Goal: Check status: Check status

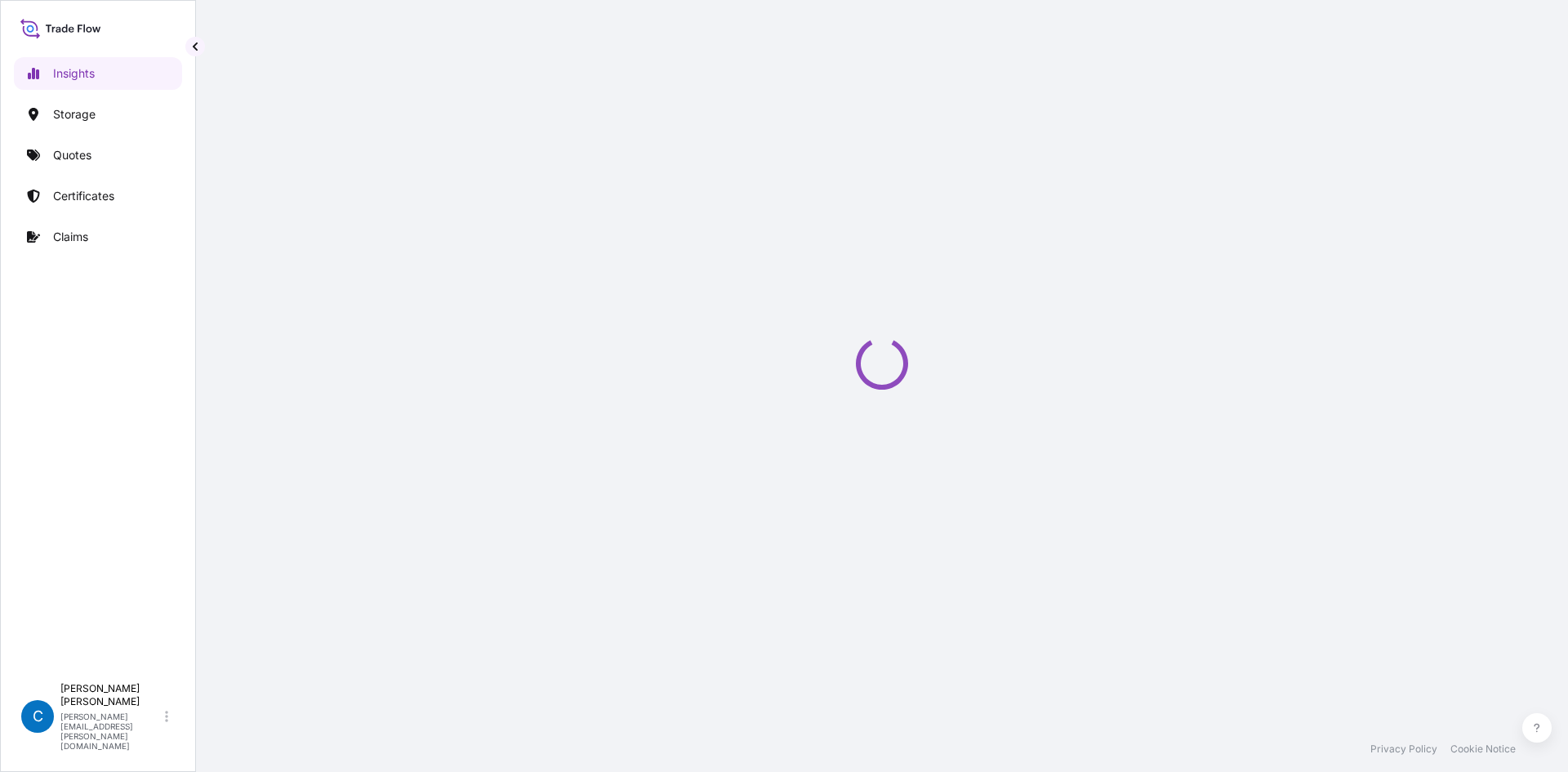
select select "2025"
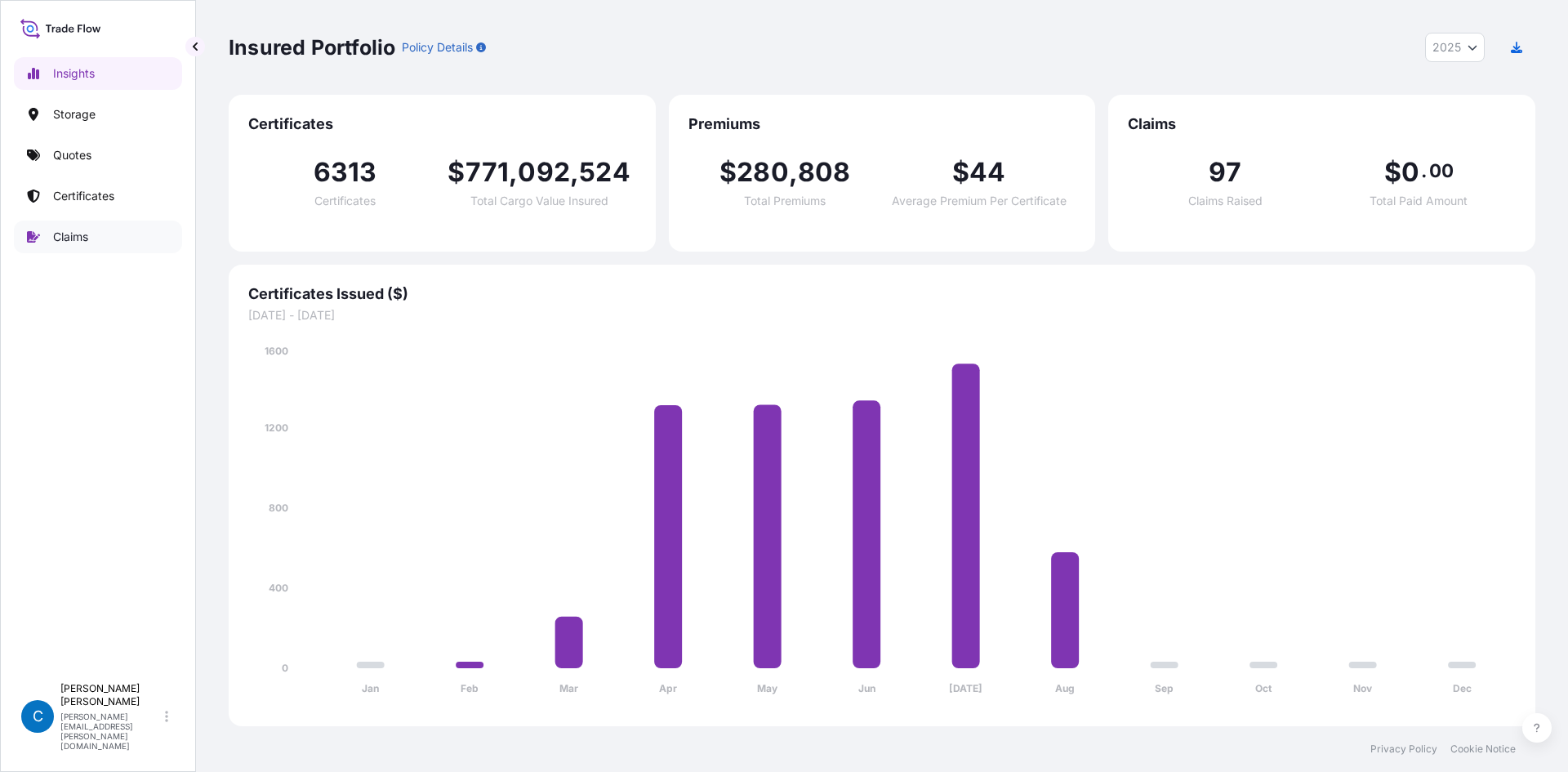
click at [71, 236] on p "Claims" at bounding box center [70, 237] width 35 height 16
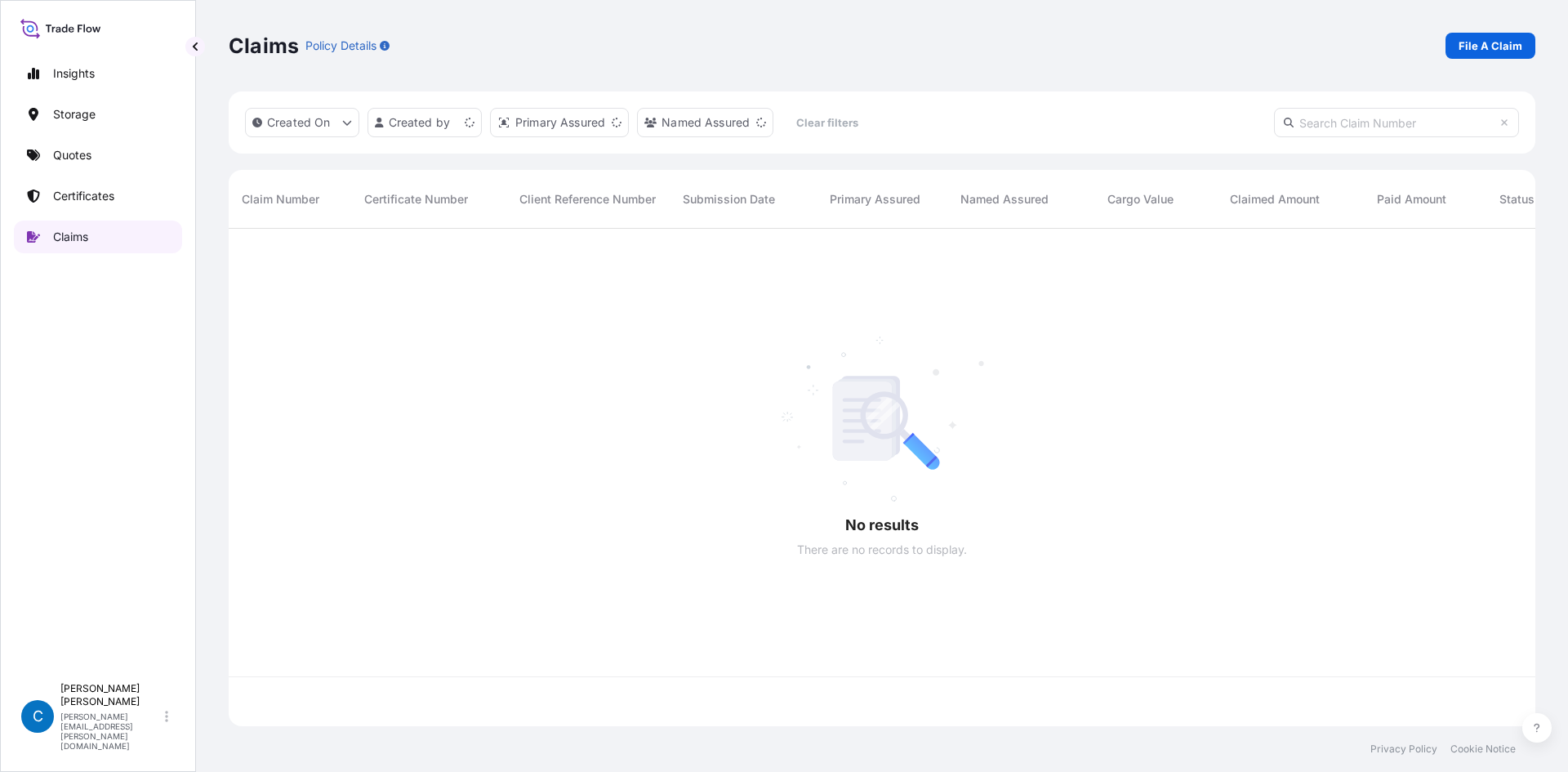
scroll to position [495, 1294]
paste input "O 662688530, MATERIAL DAMAGE"
type input "O 662688530, MATERIAL DAMAGE"
click at [1360, 127] on input "O 662688530, MATERIAL DAMAGE" at bounding box center [1397, 122] width 245 height 29
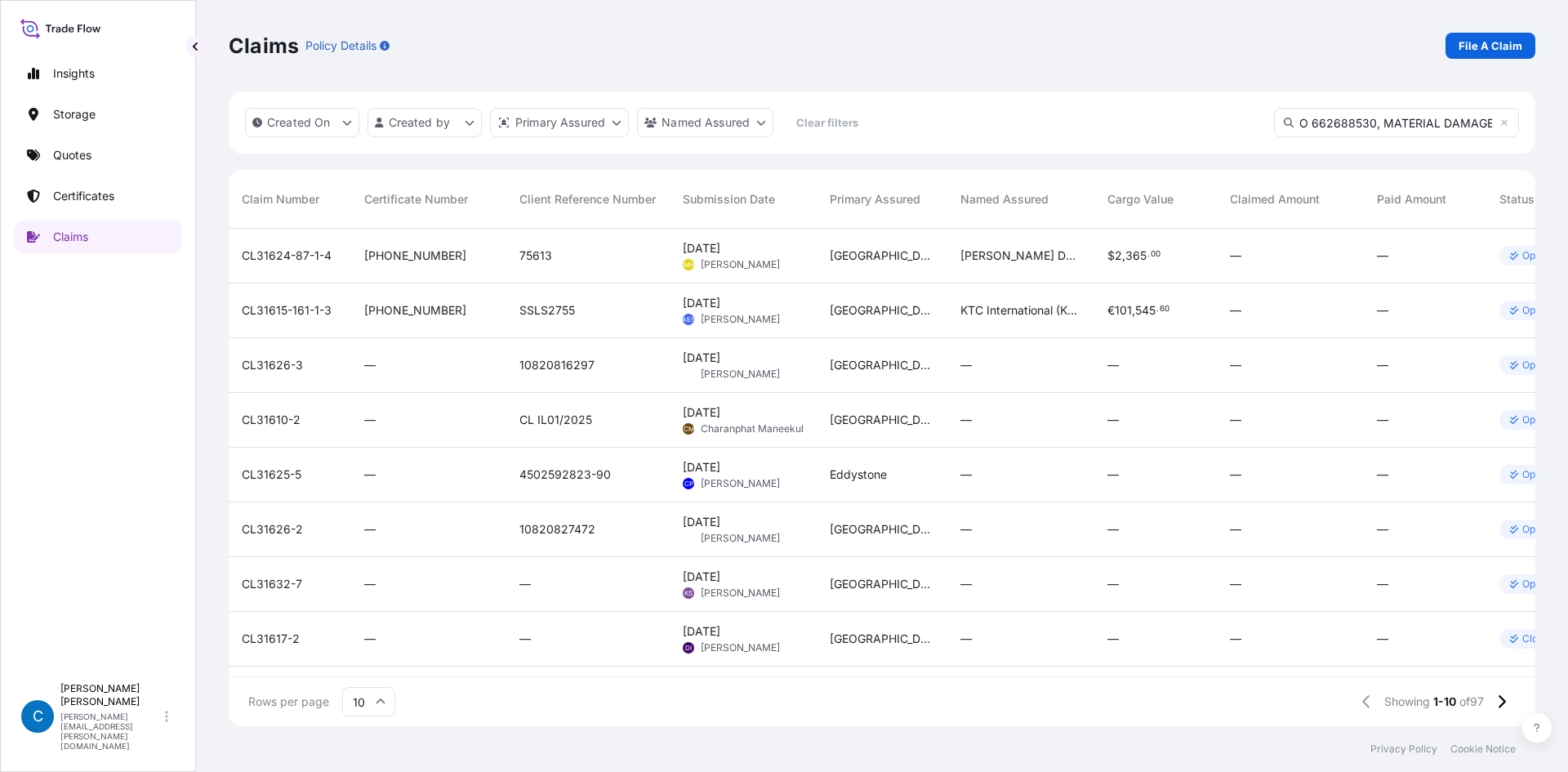
click at [1360, 127] on input "O 662688530, MATERIAL DAMAGE" at bounding box center [1397, 122] width 245 height 29
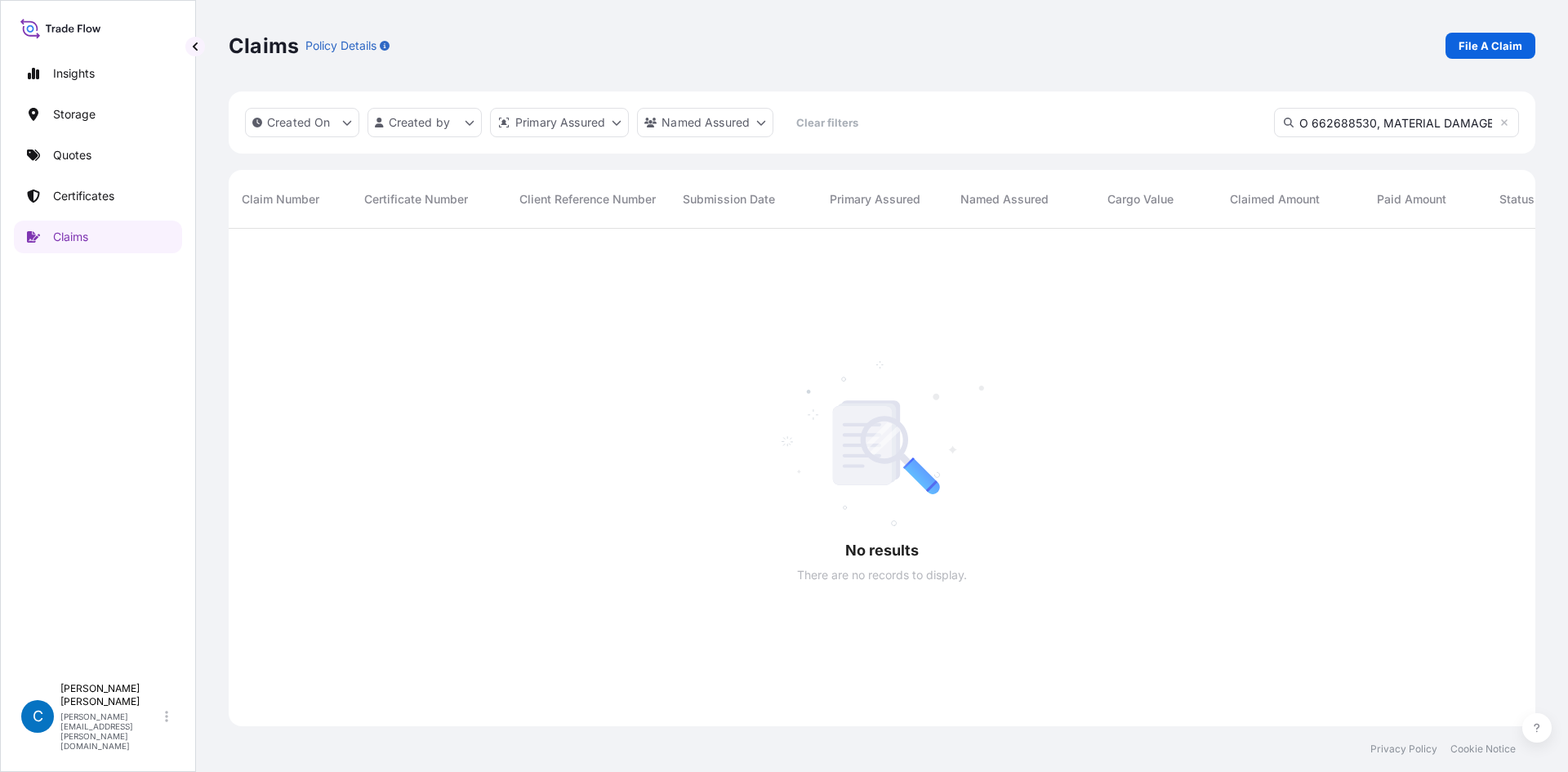
scroll to position [13, 13]
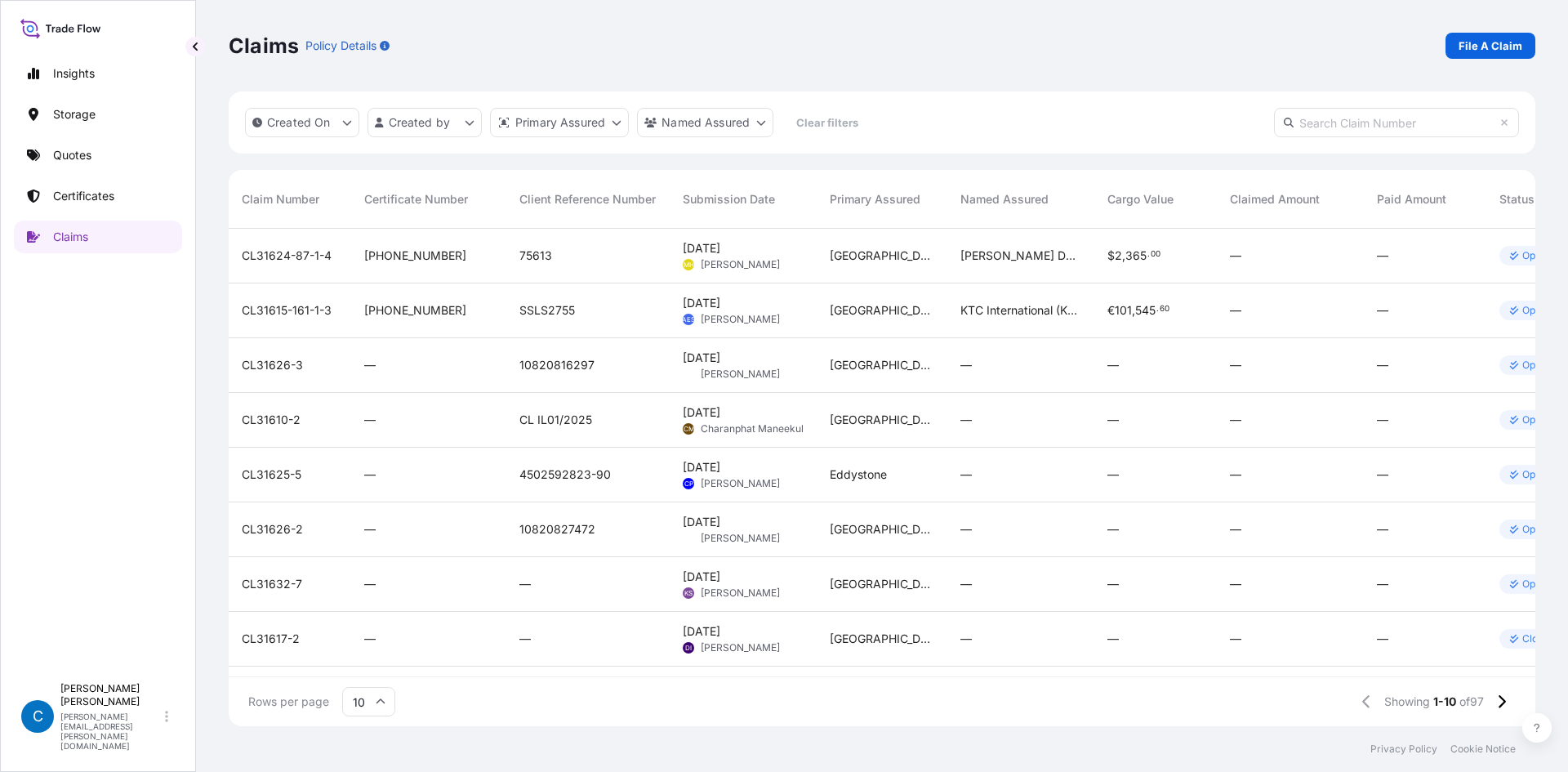
click at [1350, 129] on input "text" at bounding box center [1397, 122] width 245 height 29
paste input "CL31615-119-1-2"
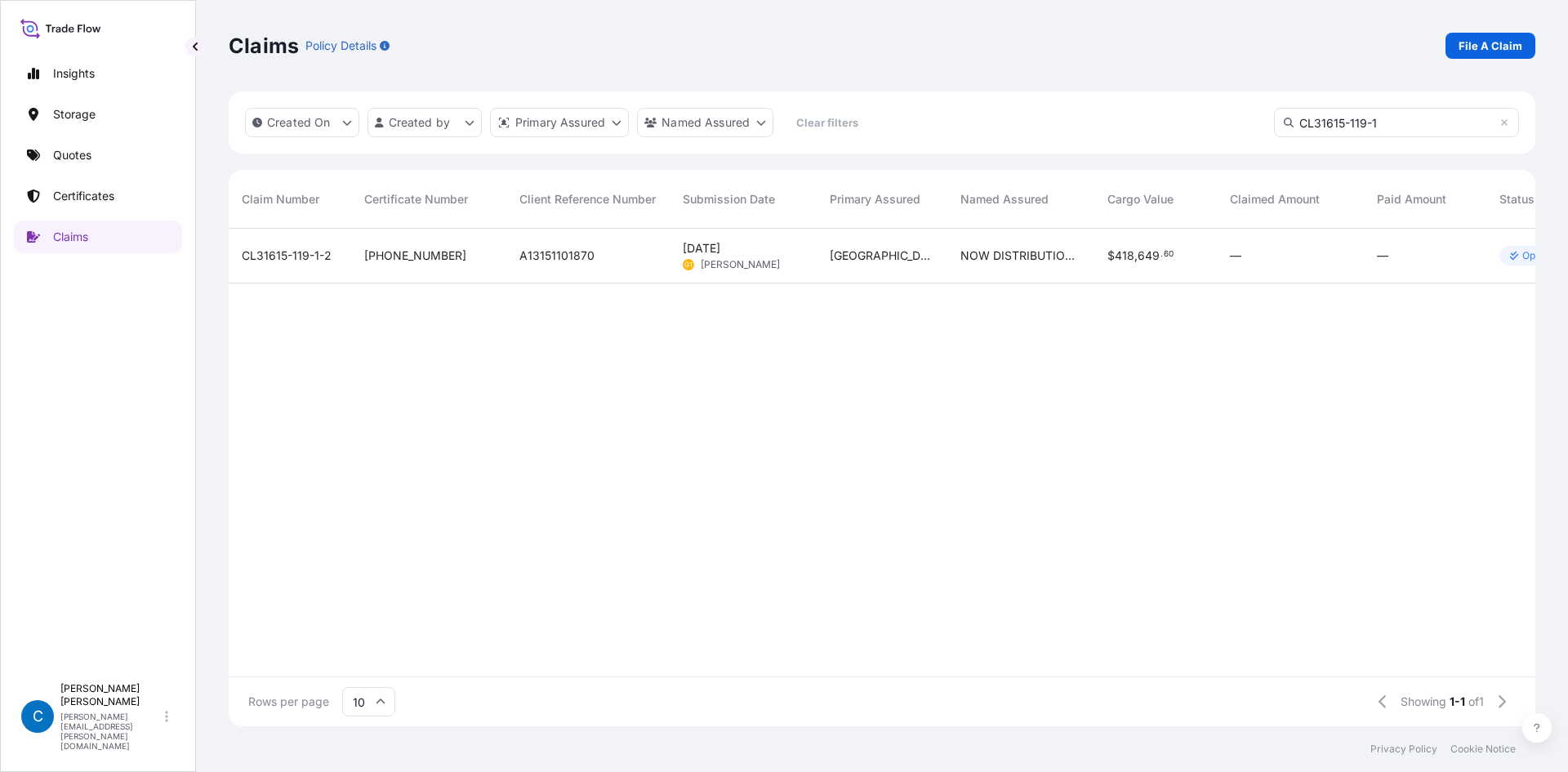
type input "CL31615-119-1"
click at [307, 258] on span "CL31615-119-1-2" at bounding box center [286, 256] width 89 height 16
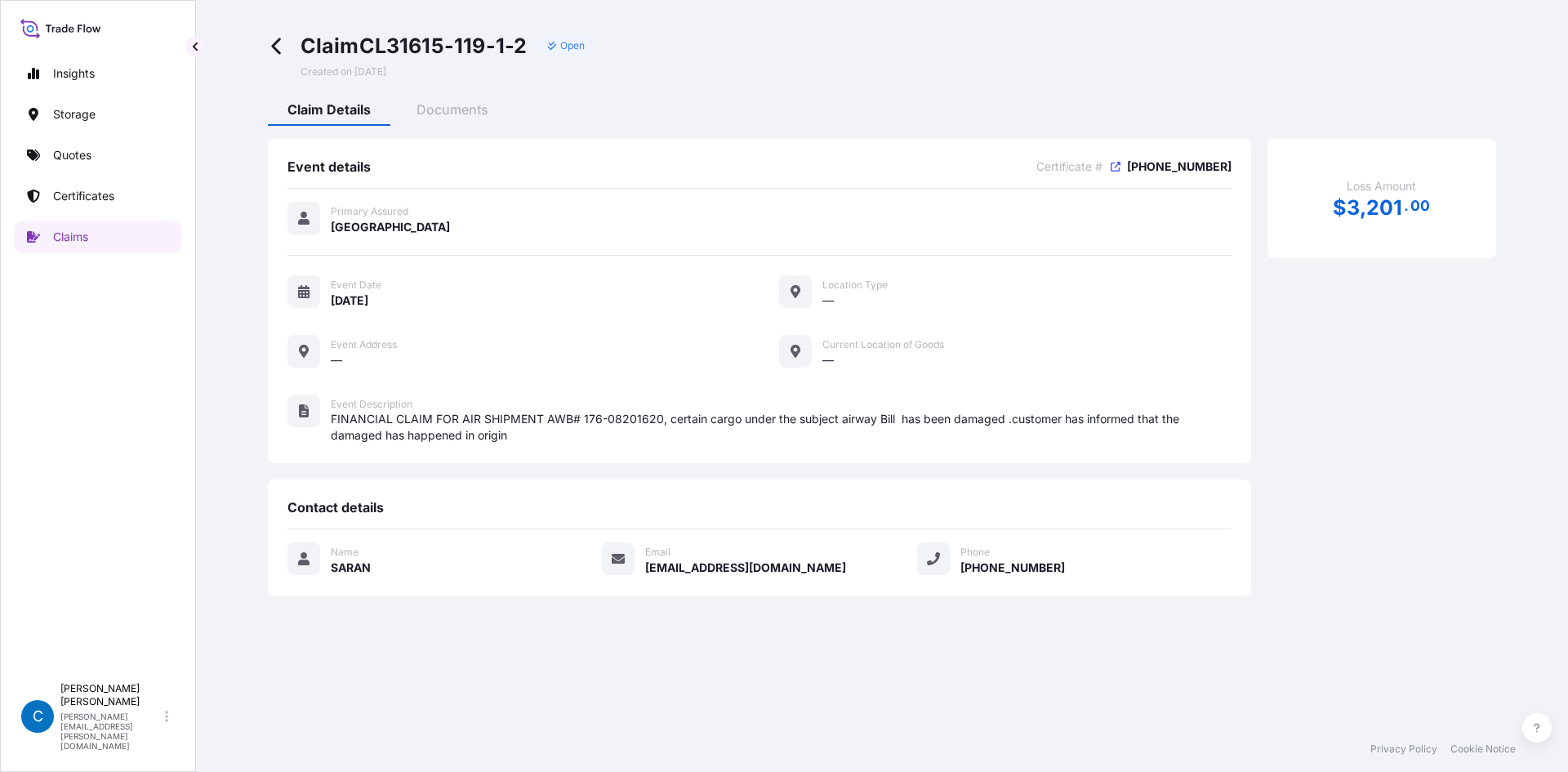
click at [826, 10] on div "Claim CL31615-119-1-2 Open Created on [DATE] Claim Details Documents Event deta…" at bounding box center [882, 314] width 1307 height 629
click at [418, 101] on span "Documents" at bounding box center [452, 110] width 72 height 16
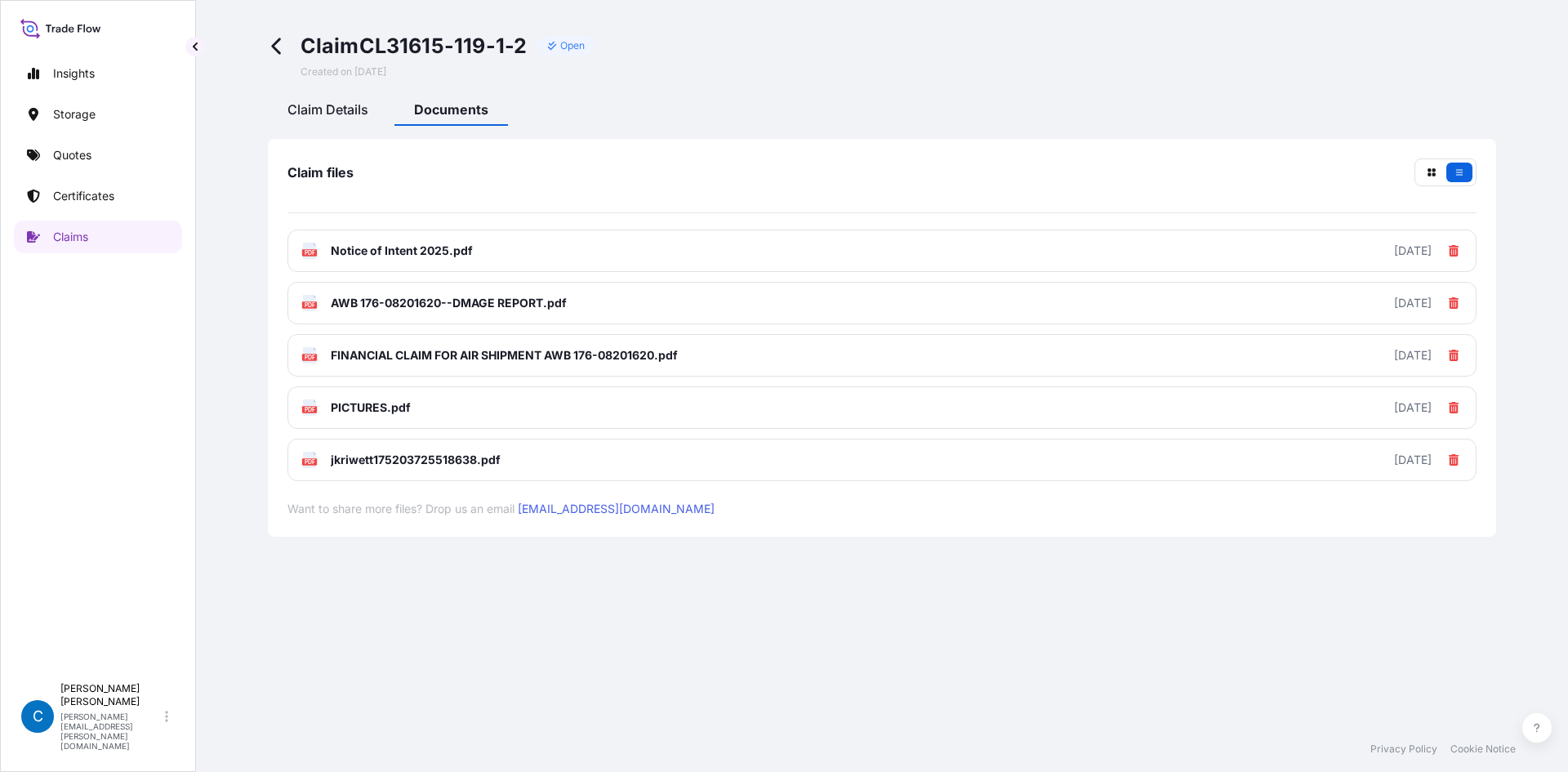
click at [348, 115] on span "Claim Details" at bounding box center [327, 110] width 81 height 16
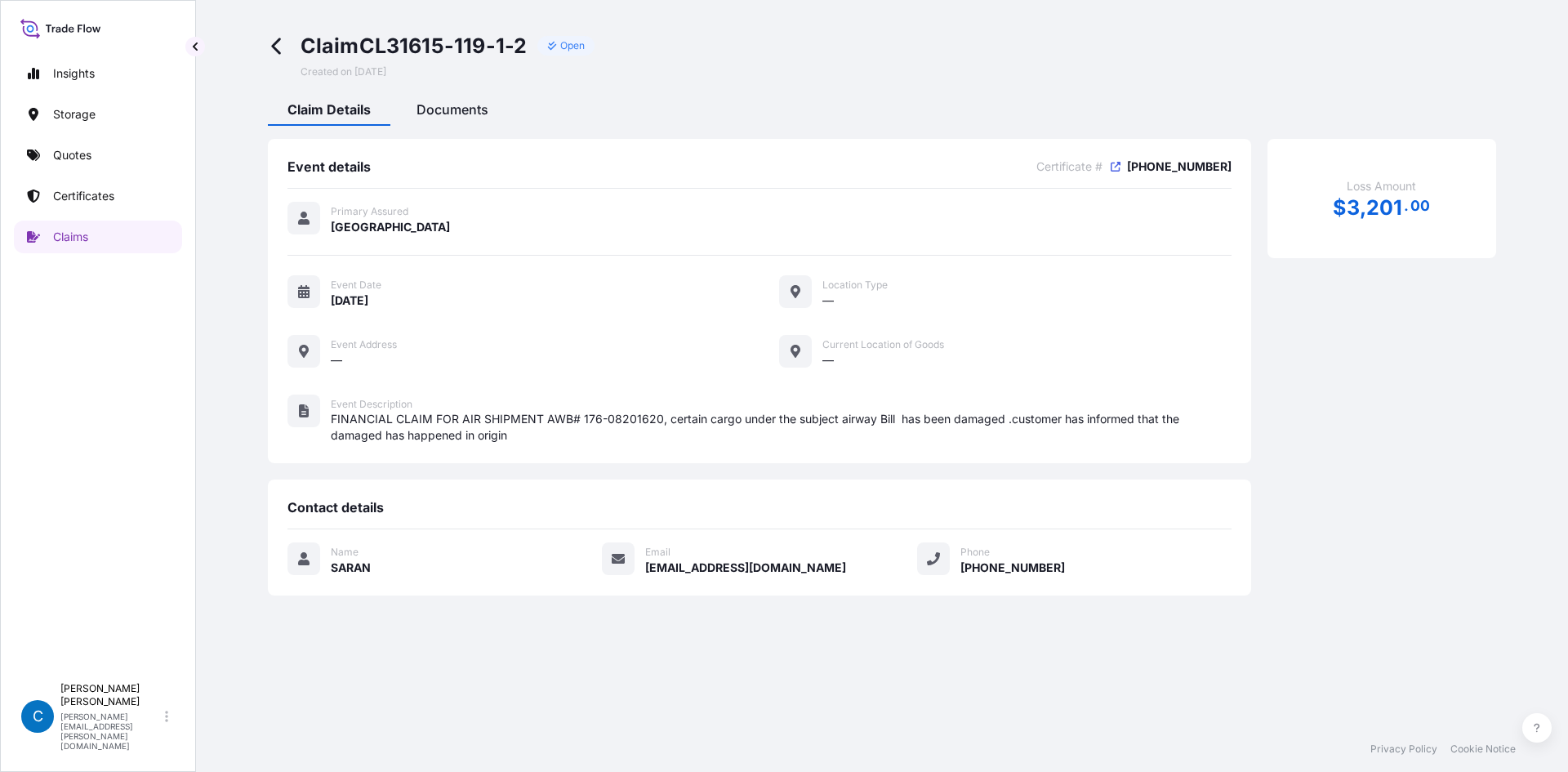
click at [457, 112] on span "Documents" at bounding box center [452, 110] width 72 height 16
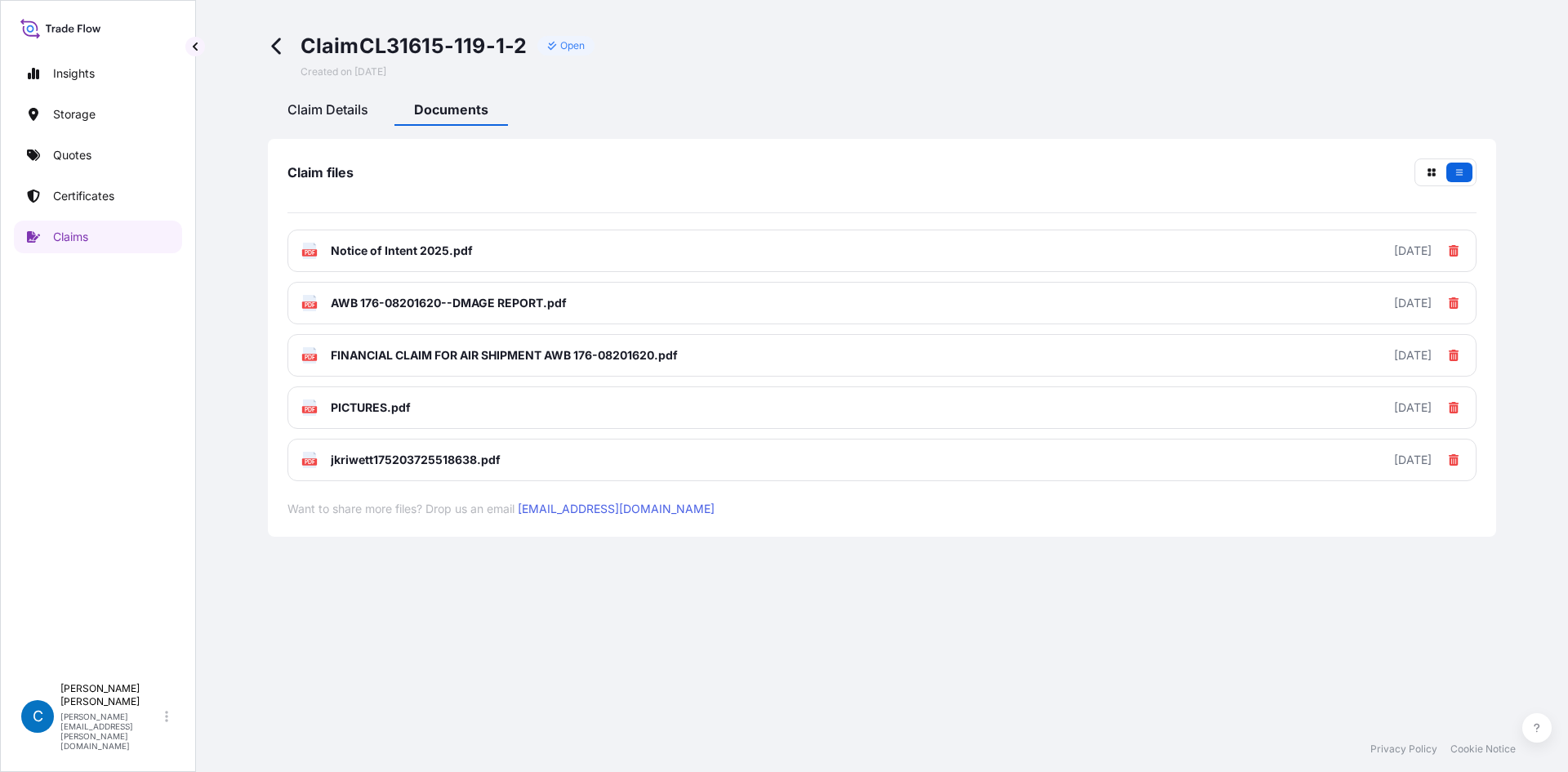
click at [332, 106] on span "Claim Details" at bounding box center [327, 110] width 81 height 16
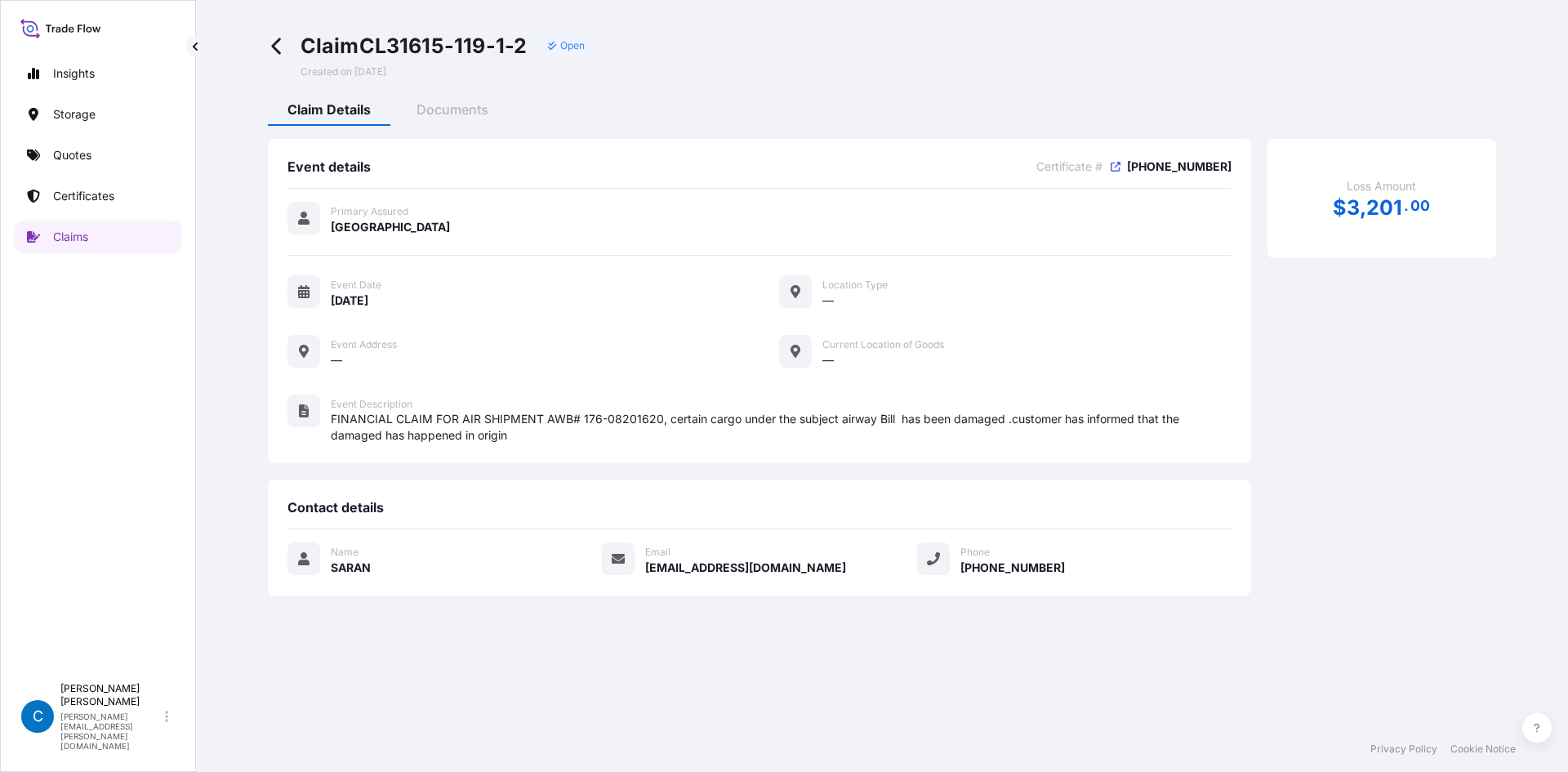
click at [285, 38] on icon at bounding box center [277, 46] width 19 height 19
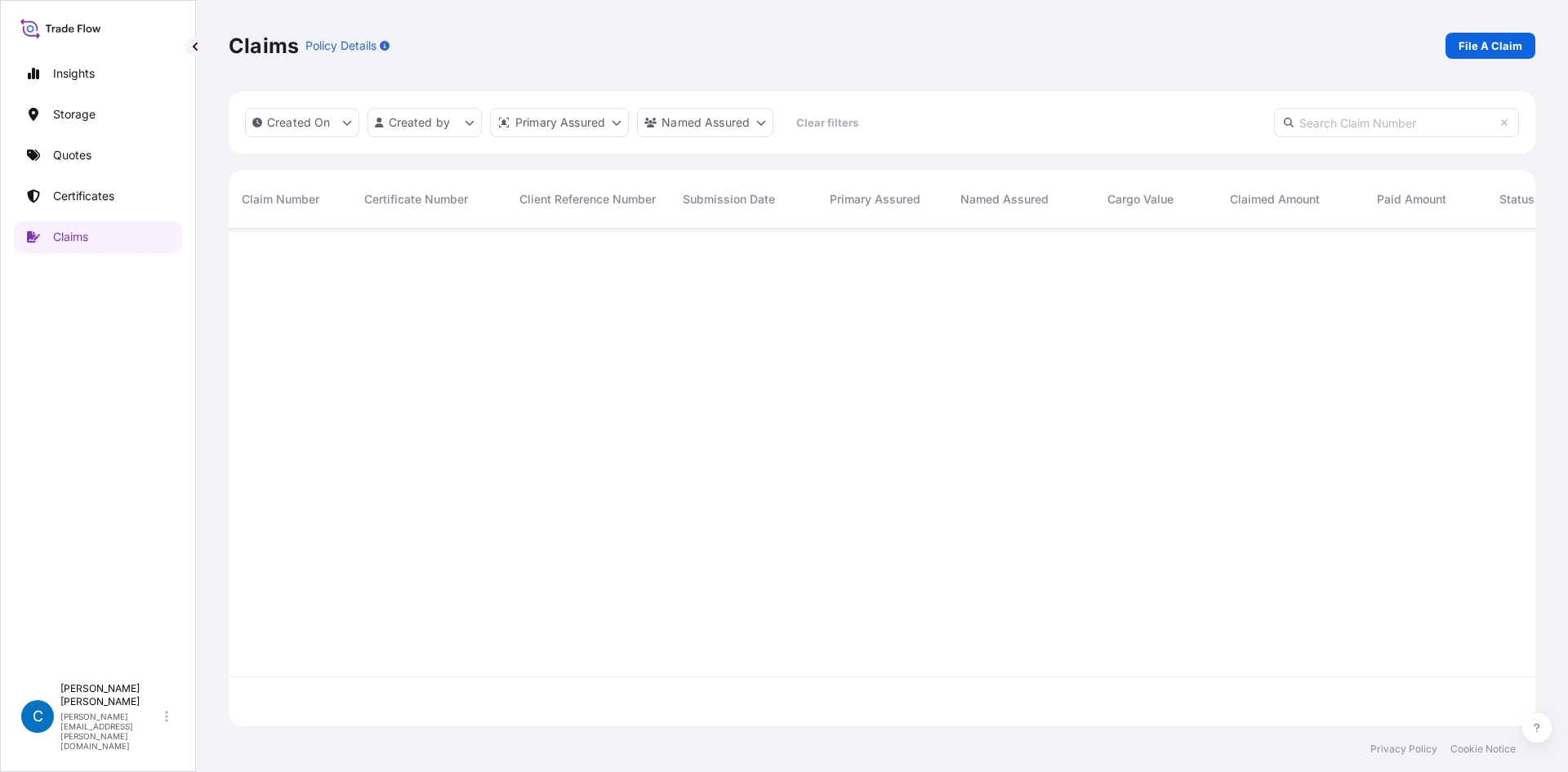
scroll to position [495, 1294]
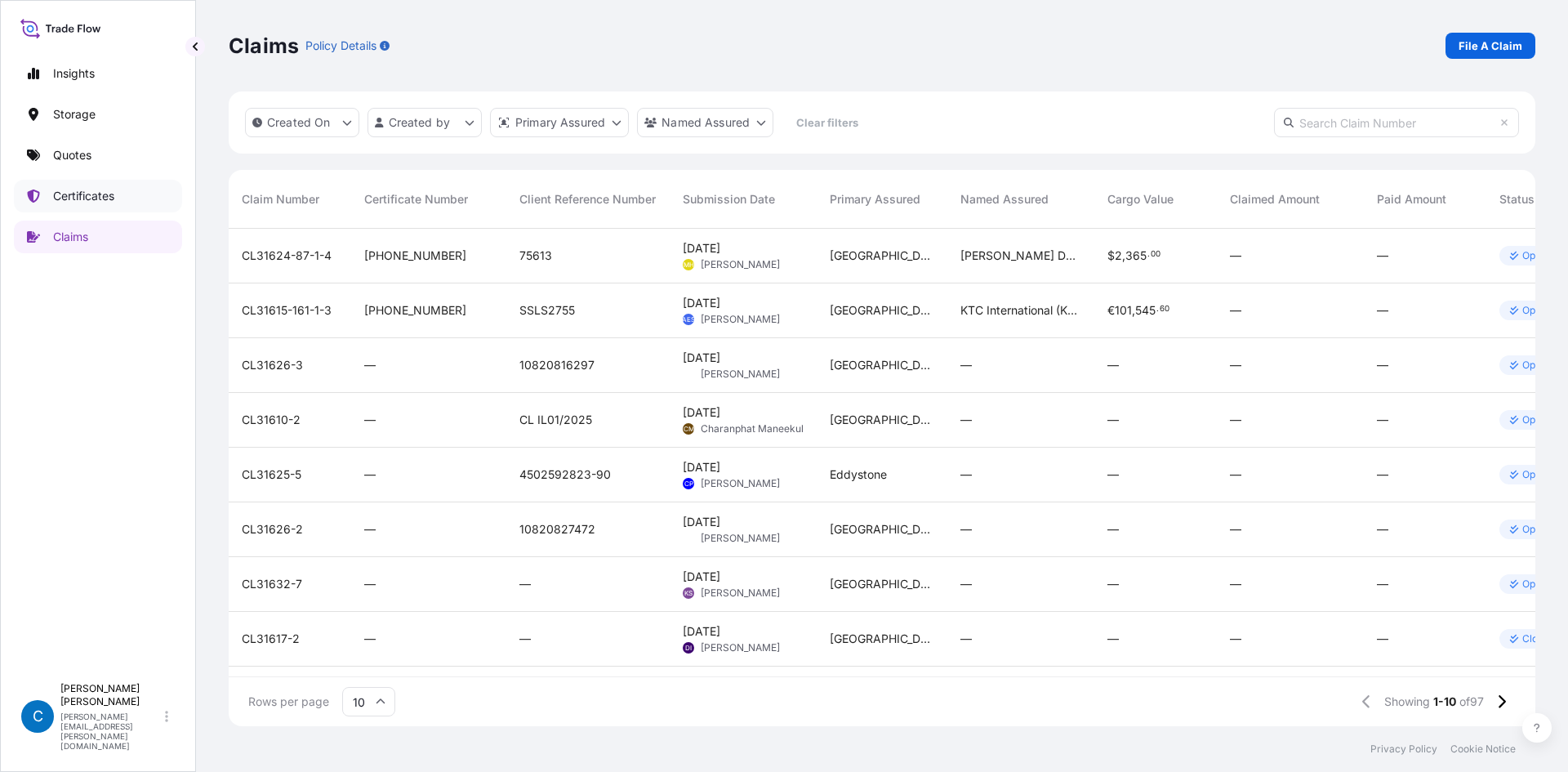
click at [127, 197] on link "Certificates" at bounding box center [98, 196] width 168 height 33
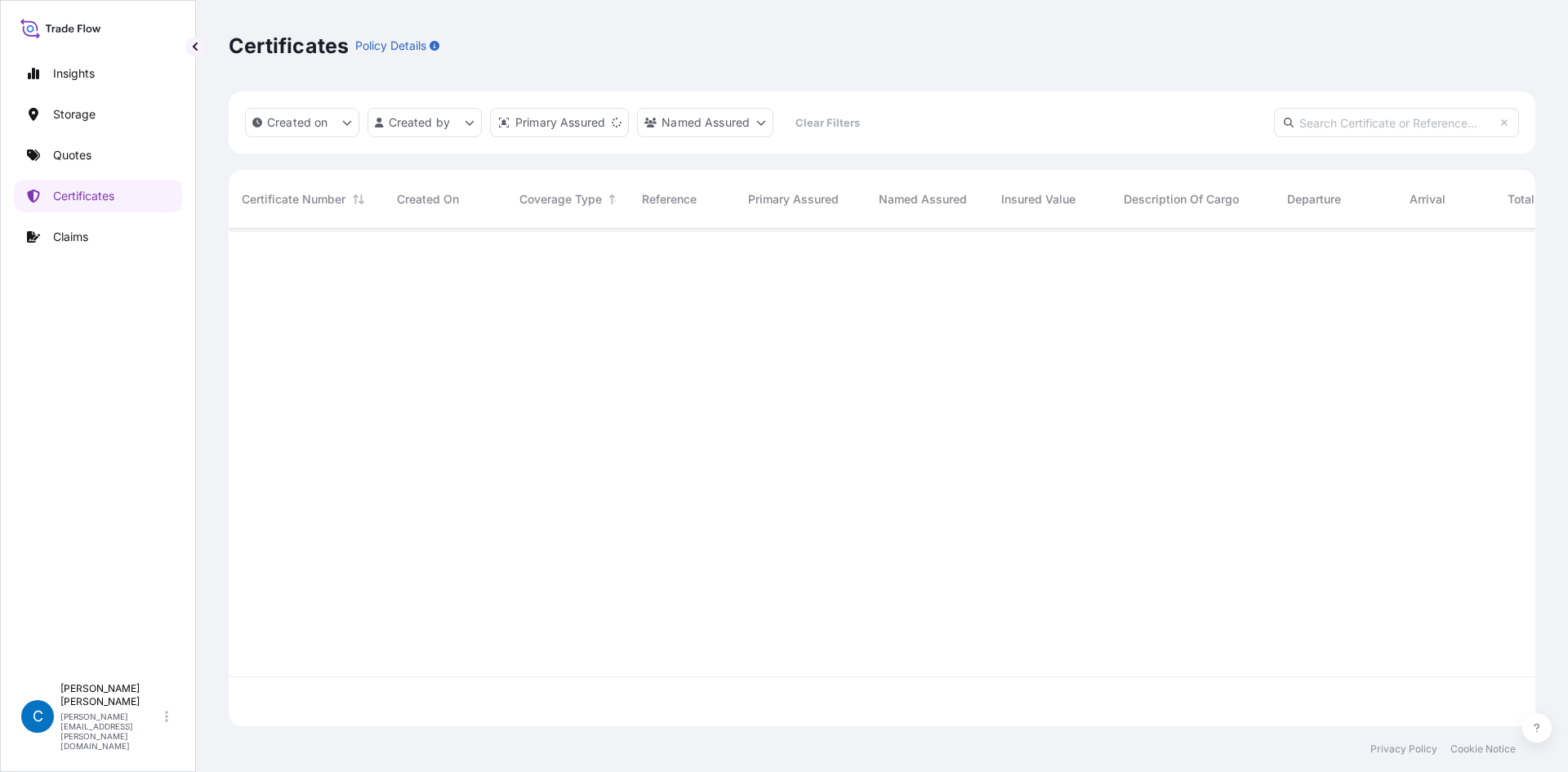
scroll to position [495, 1294]
paste input "31615-119"
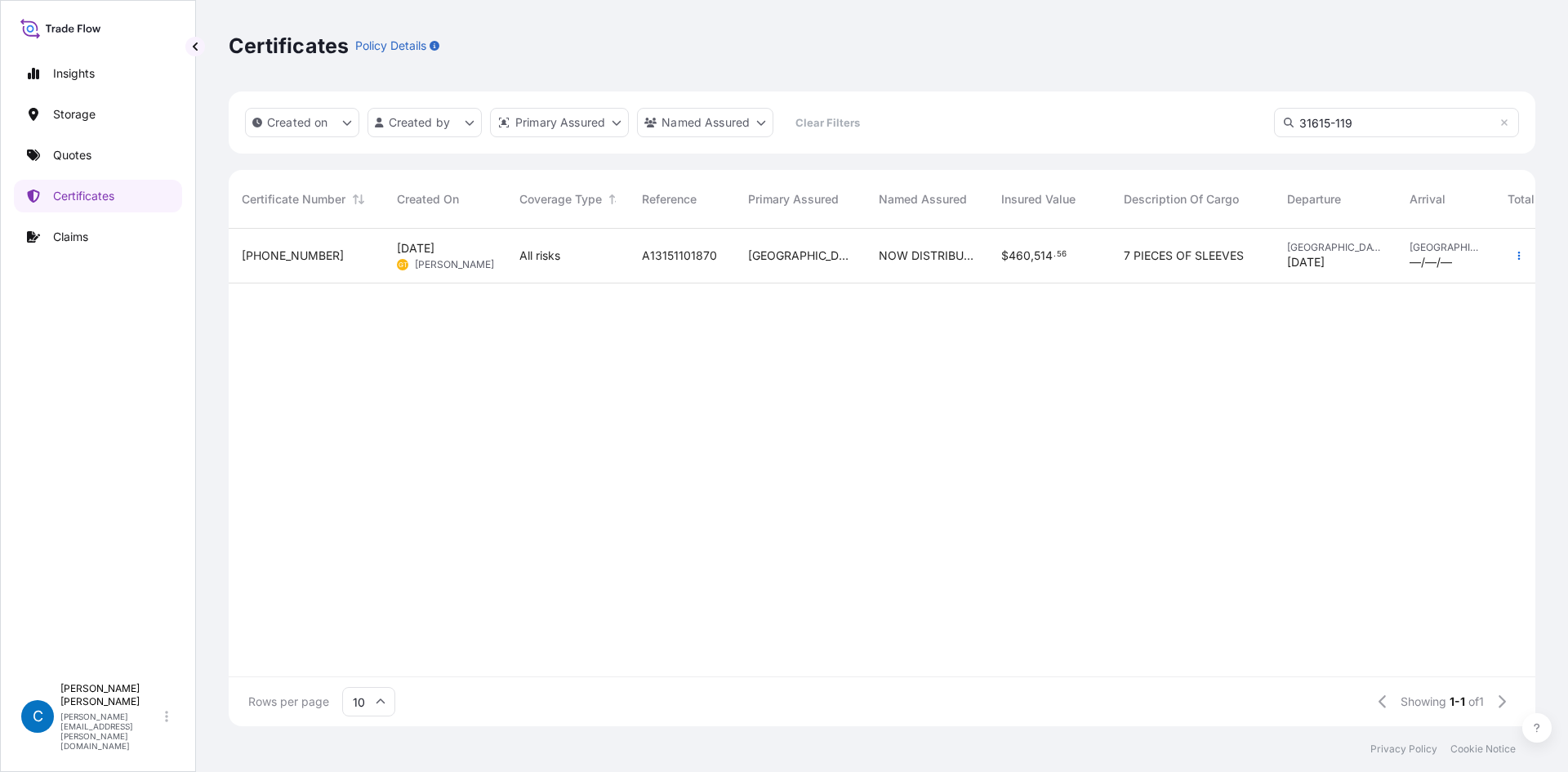
type input "31615-119"
click at [270, 267] on div "[PHONE_NUMBER]" at bounding box center [306, 256] width 155 height 55
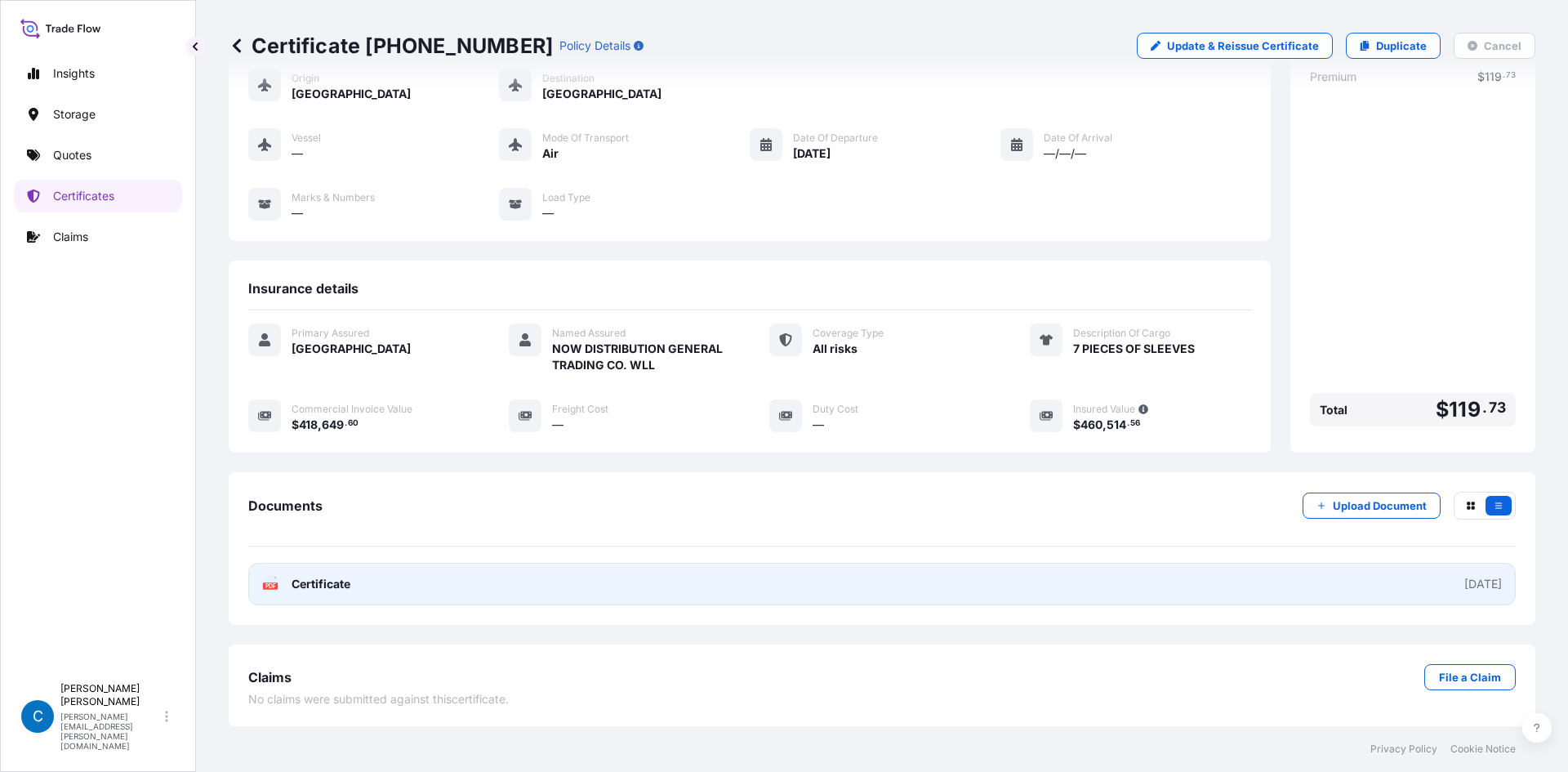
scroll to position [87, 0]
click at [841, 584] on link "PDF Certificate [DATE]" at bounding box center [882, 583] width 1268 height 43
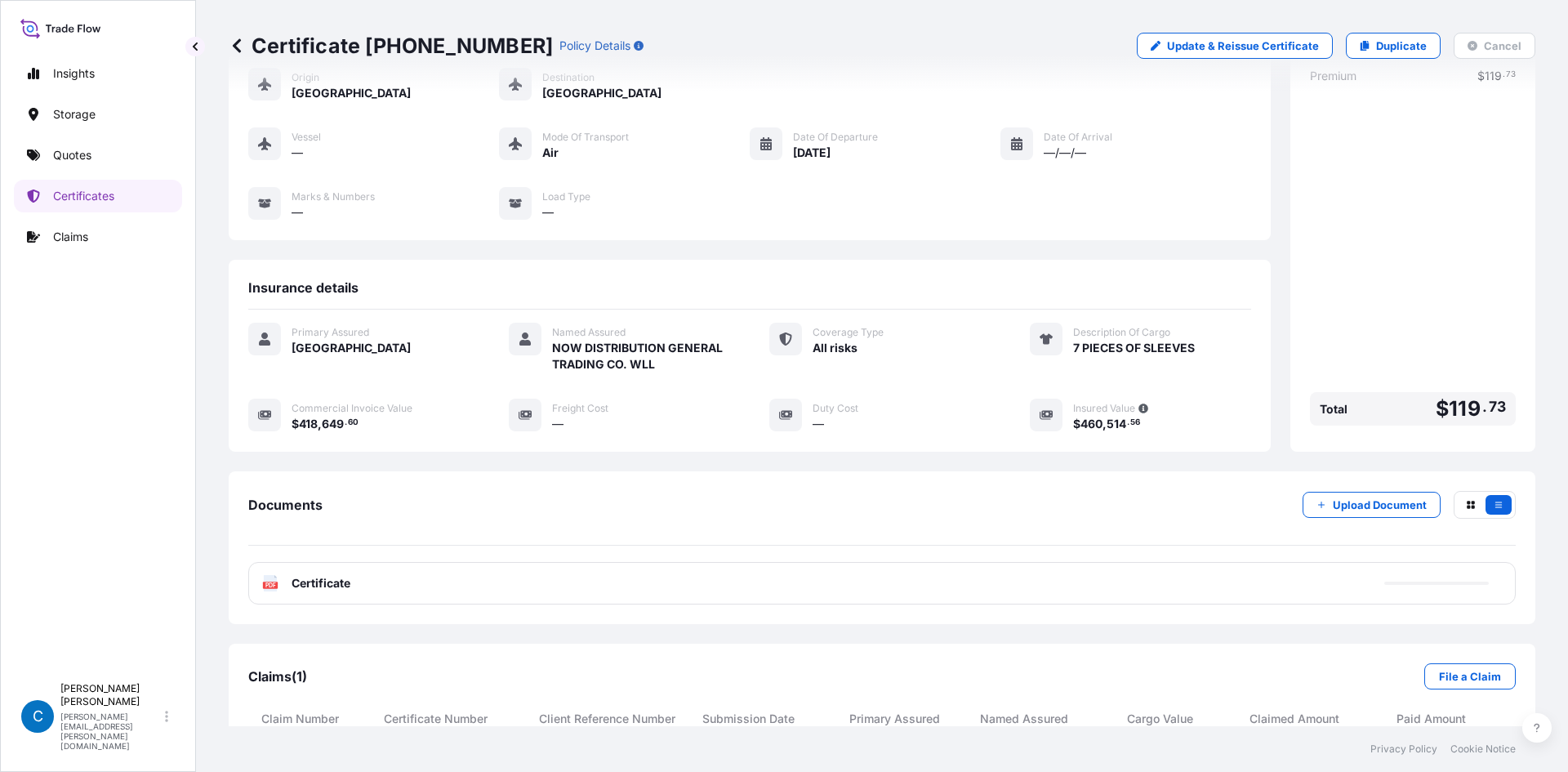
scroll to position [13, 13]
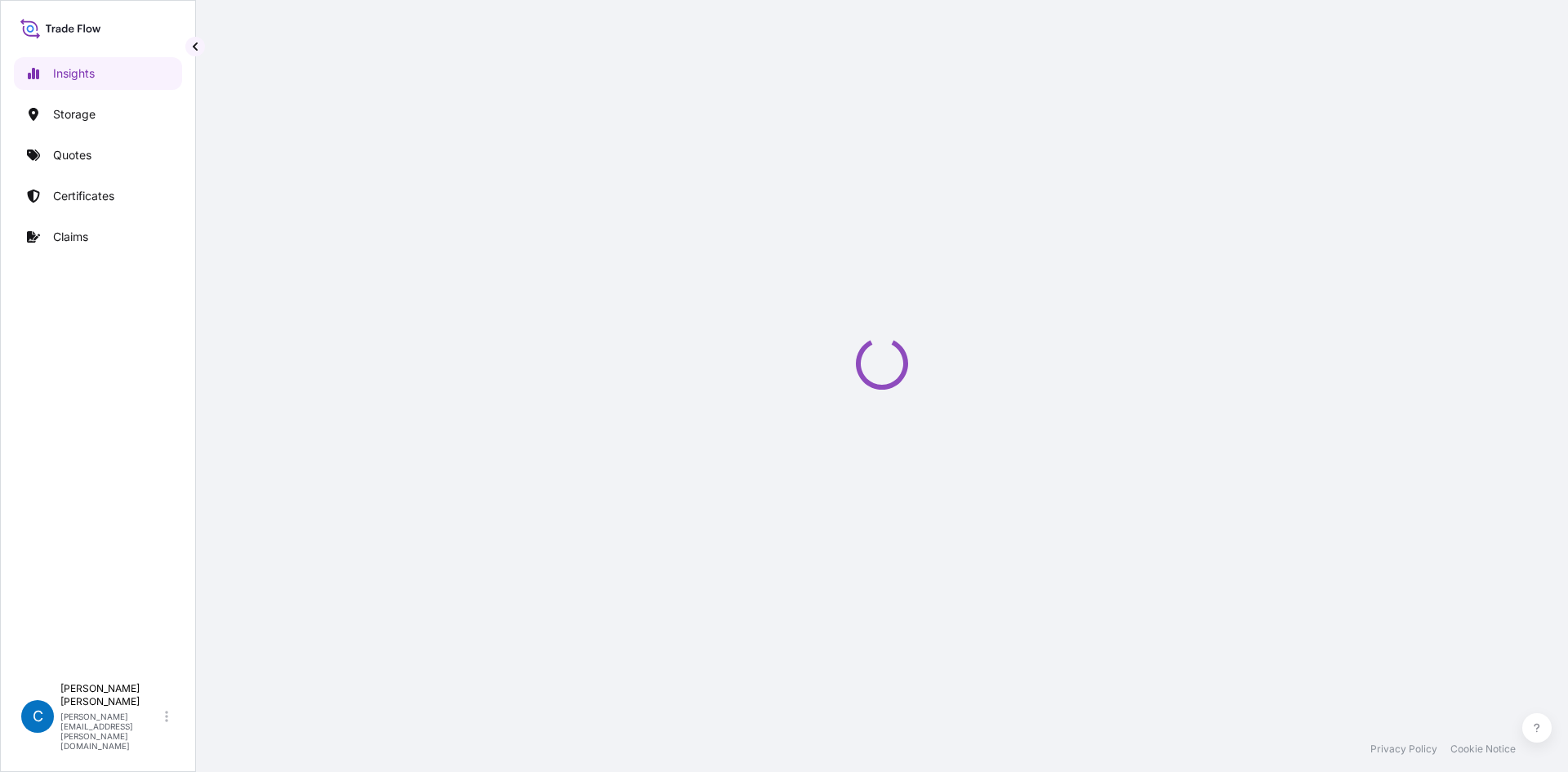
select select "2025"
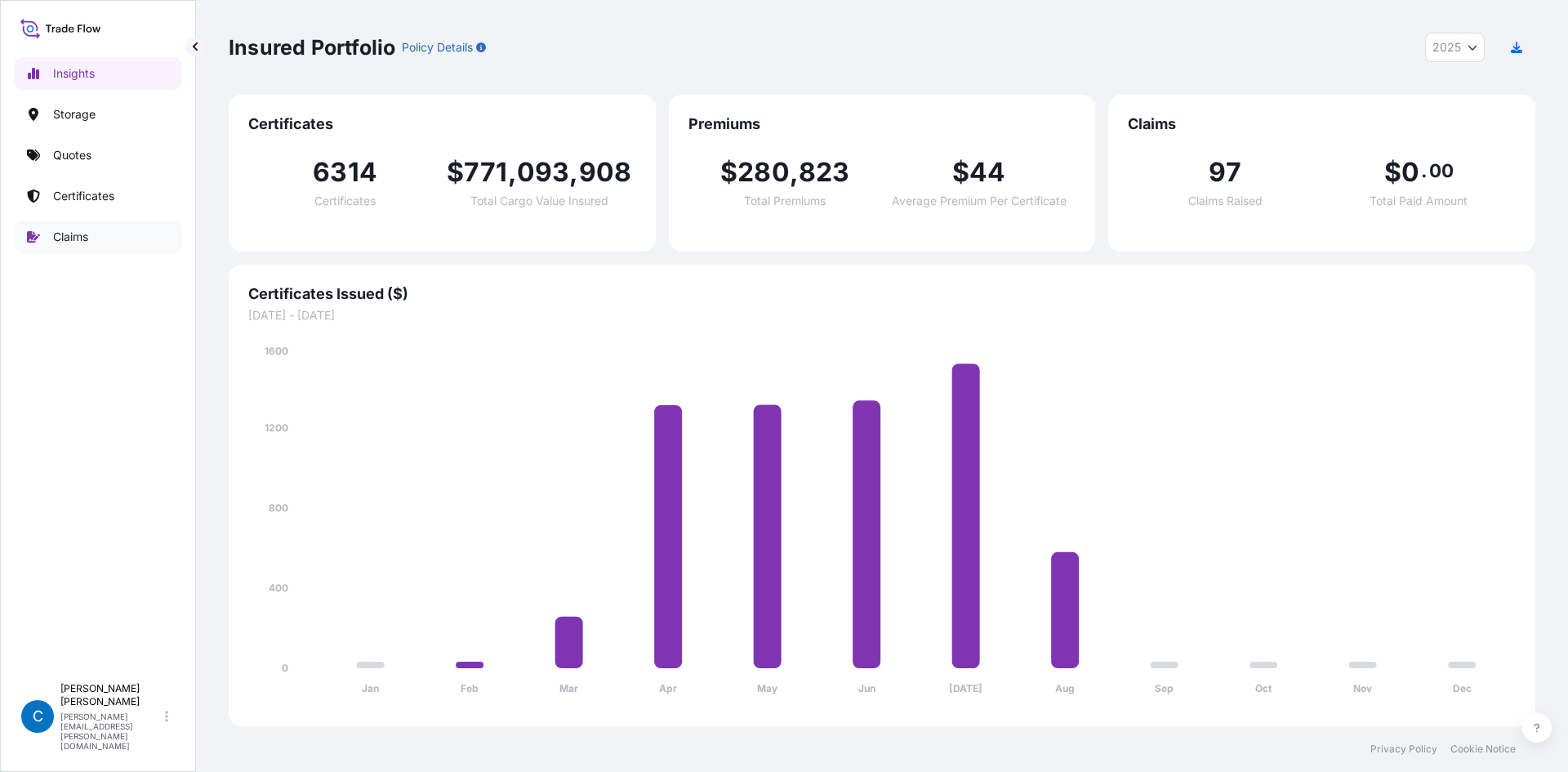
click at [78, 226] on link "Claims" at bounding box center [98, 237] width 168 height 33
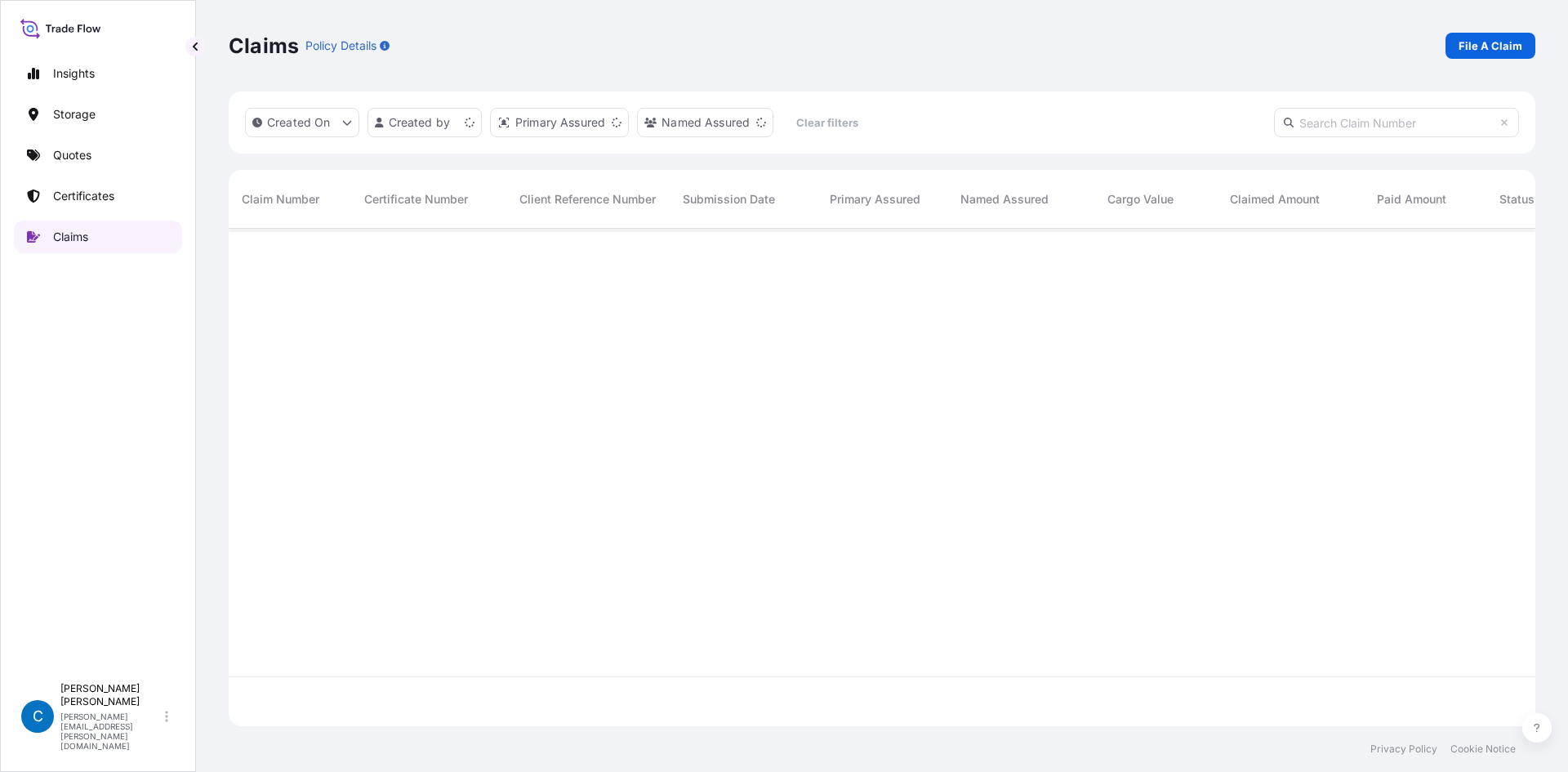
scroll to position [495, 1294]
paste input "CL31628-10"
type input "CL31628-10"
click at [1073, 78] on div "Claims Policy Details File A Claim" at bounding box center [882, 46] width 1307 height 91
click at [281, 253] on span "CL31628-10" at bounding box center [275, 256] width 67 height 16
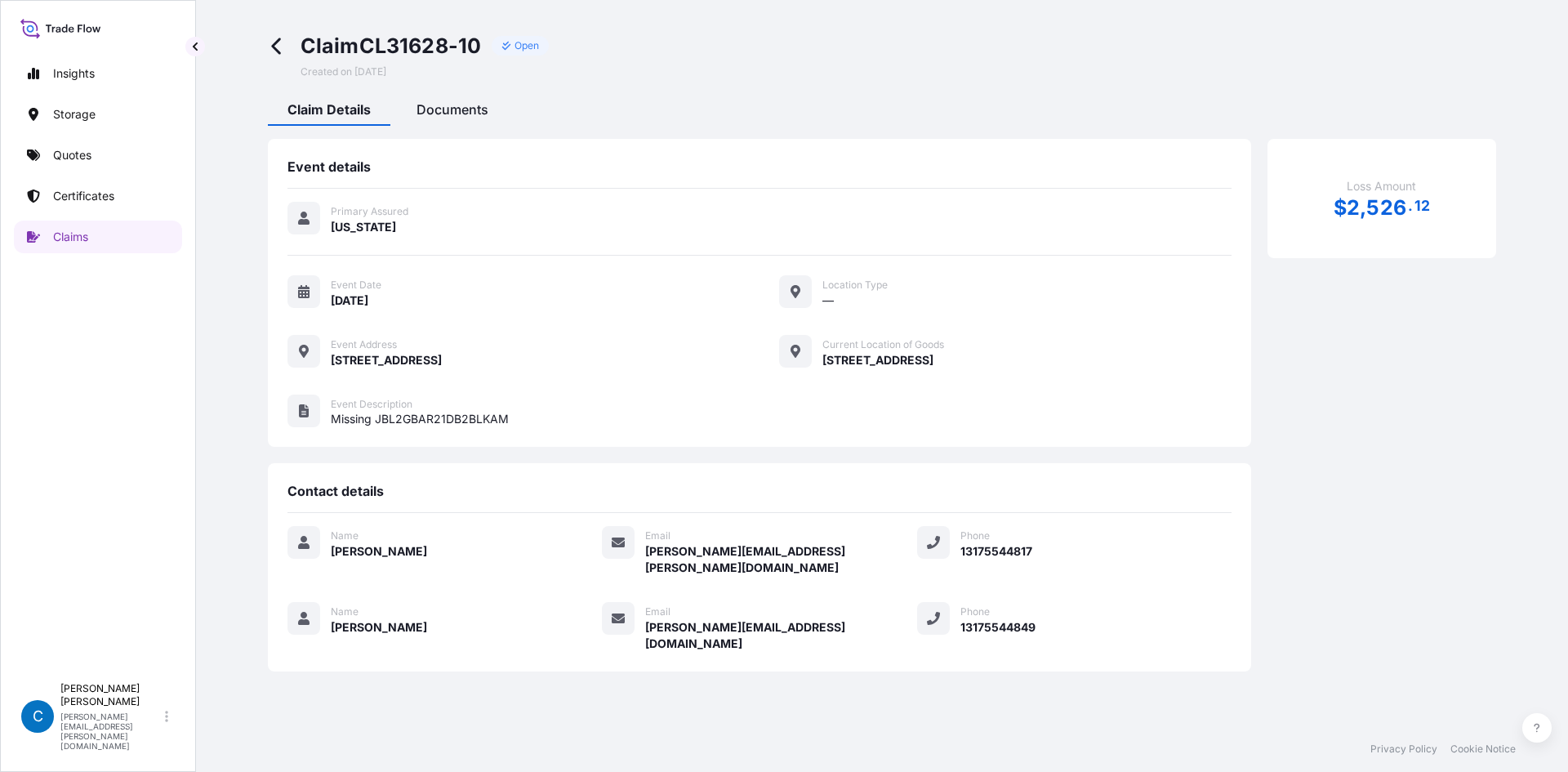
click at [424, 99] on div "Documents" at bounding box center [452, 111] width 111 height 27
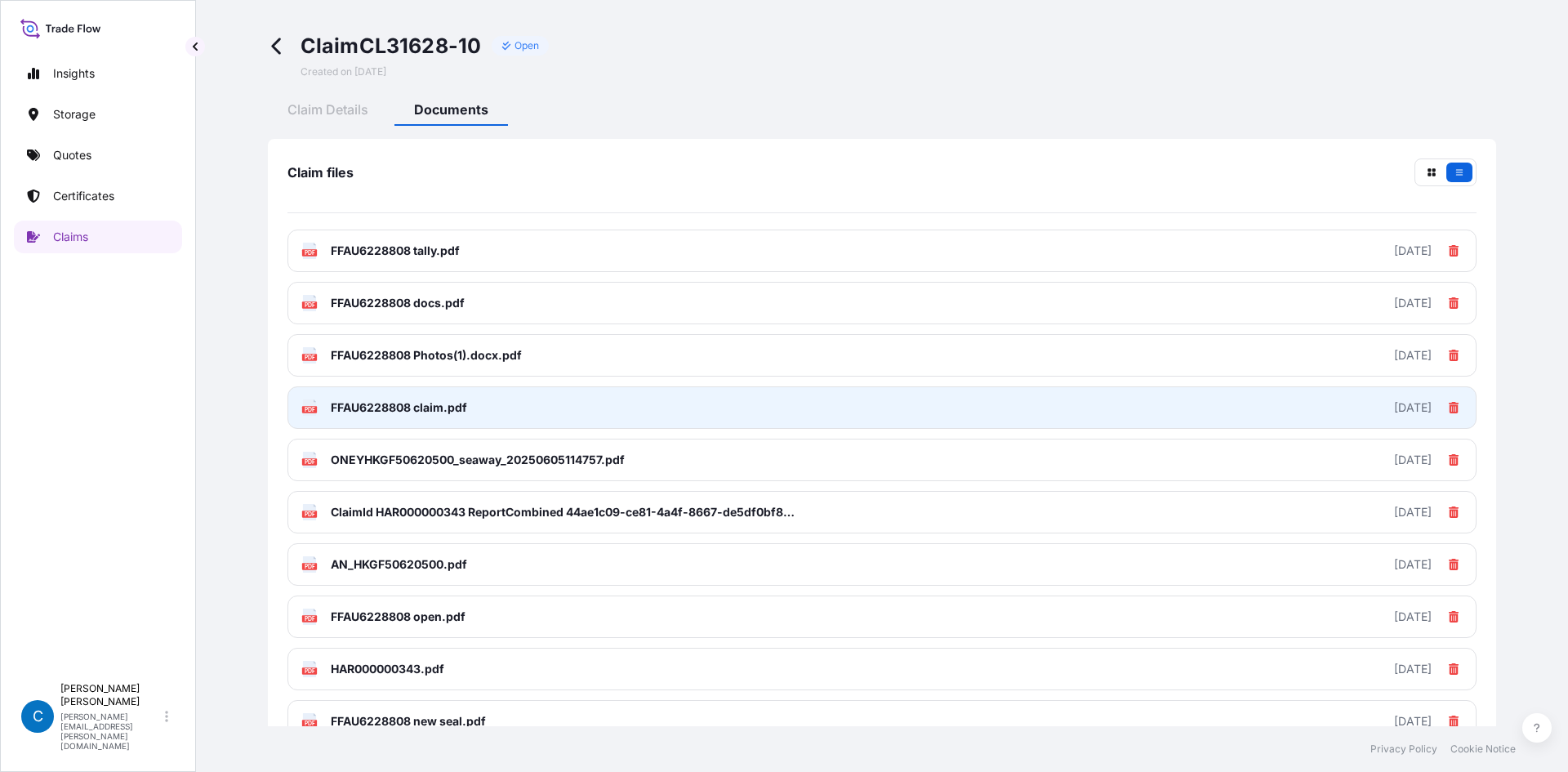
click at [562, 402] on link "PDF FFAU6228808 claim.pdf 2025-07-29" at bounding box center [882, 407] width 1189 height 43
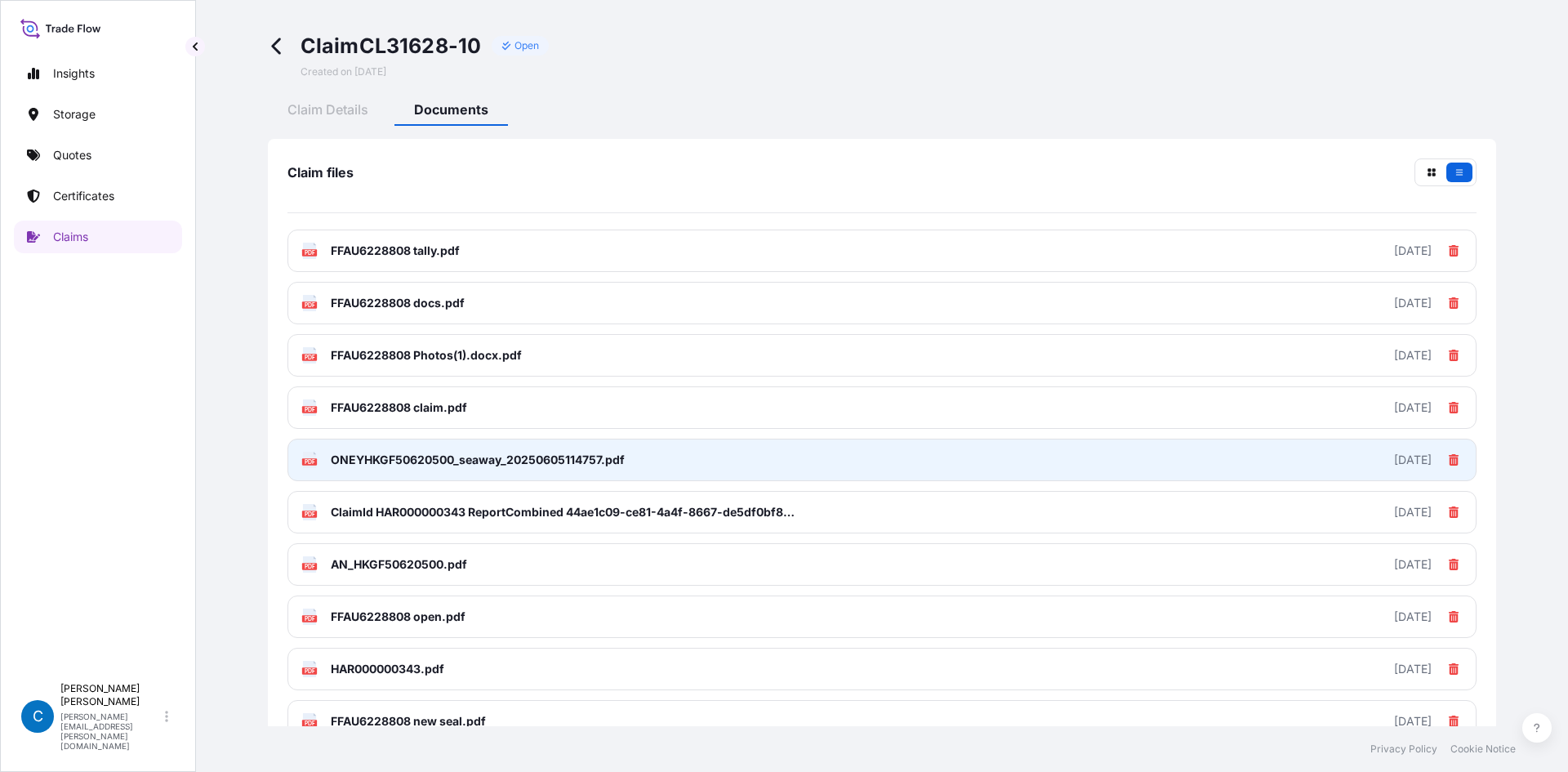
click at [651, 464] on link "PDF ONEYHKGF50620500_seaway_20250605114757.pdf 2025-07-29" at bounding box center [882, 460] width 1189 height 43
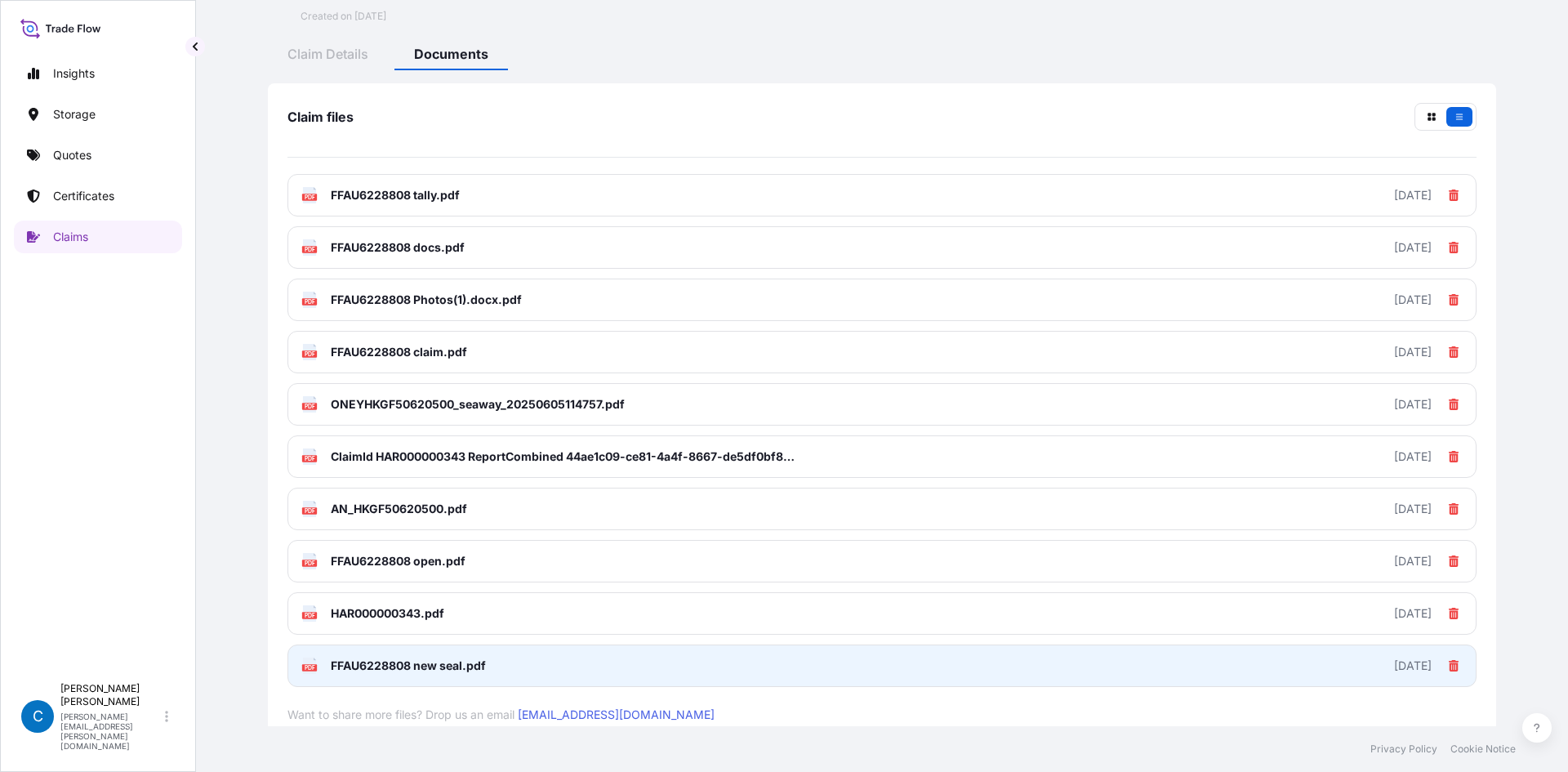
scroll to position [82, 0]
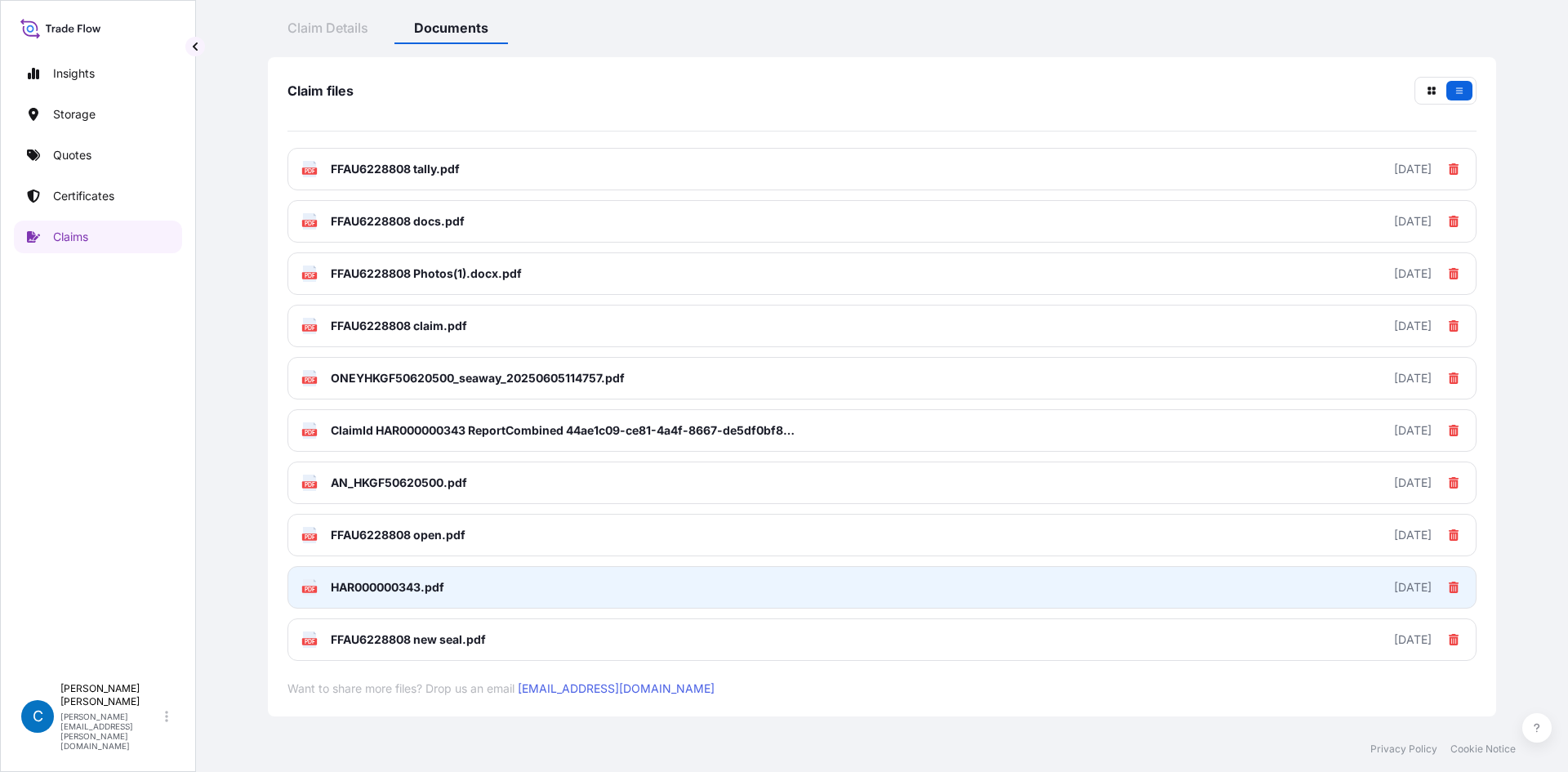
click at [453, 594] on link "PDF HAR000000343.pdf 2025-07-29" at bounding box center [882, 587] width 1189 height 43
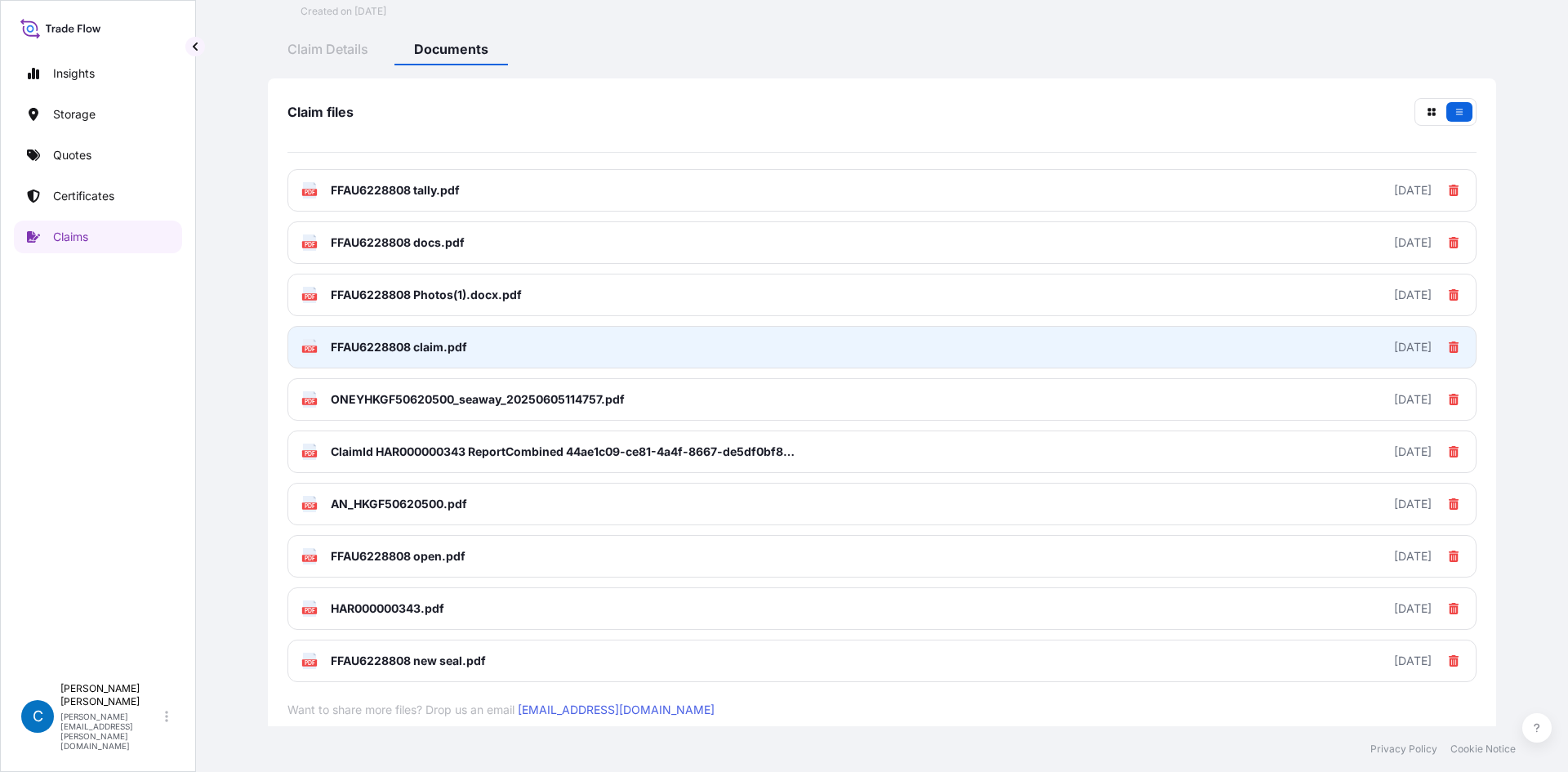
scroll to position [0, 0]
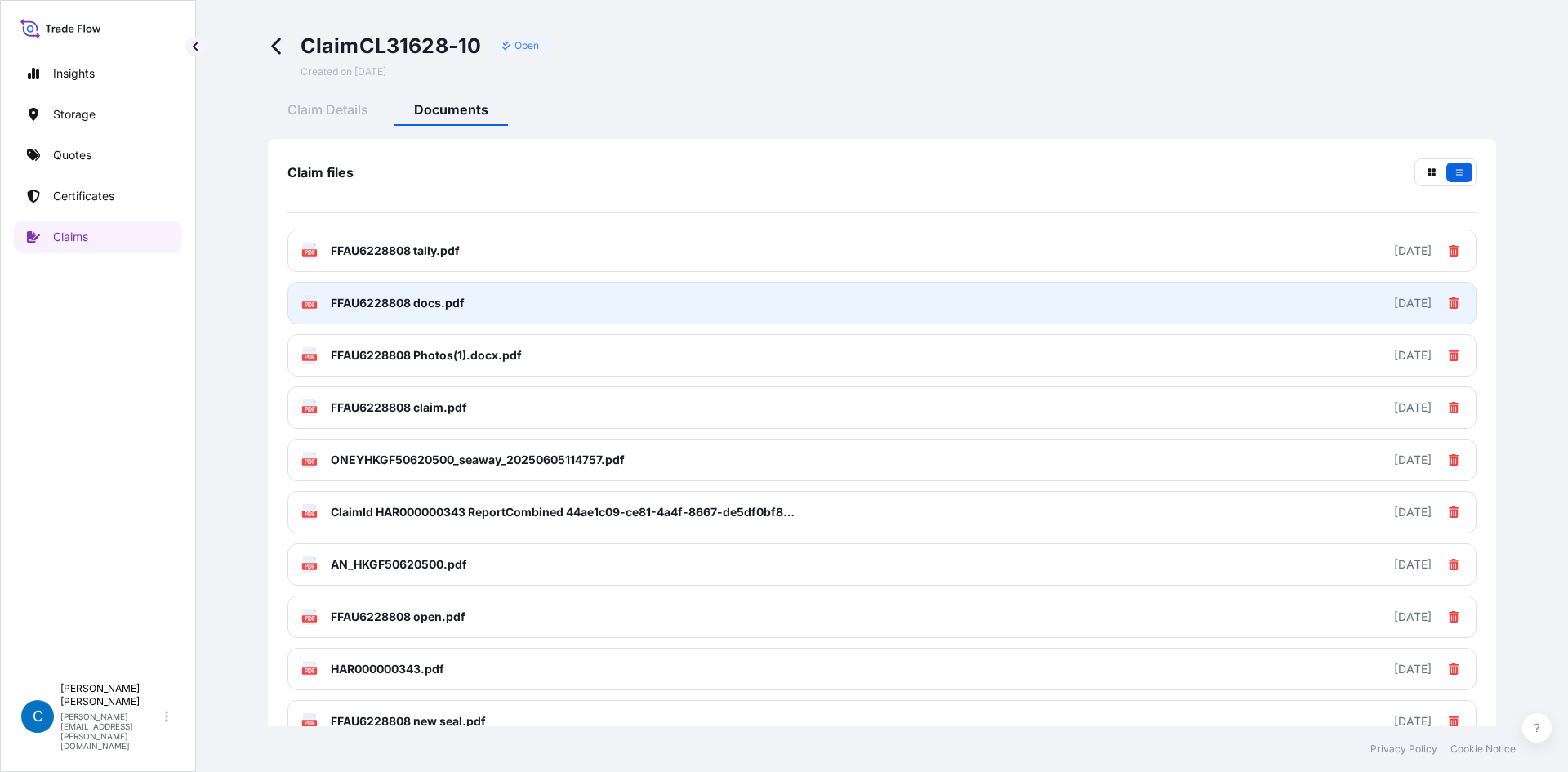
click at [465, 300] on link "PDF FFAU6228808 docs.pdf 2025-07-29" at bounding box center [882, 303] width 1189 height 43
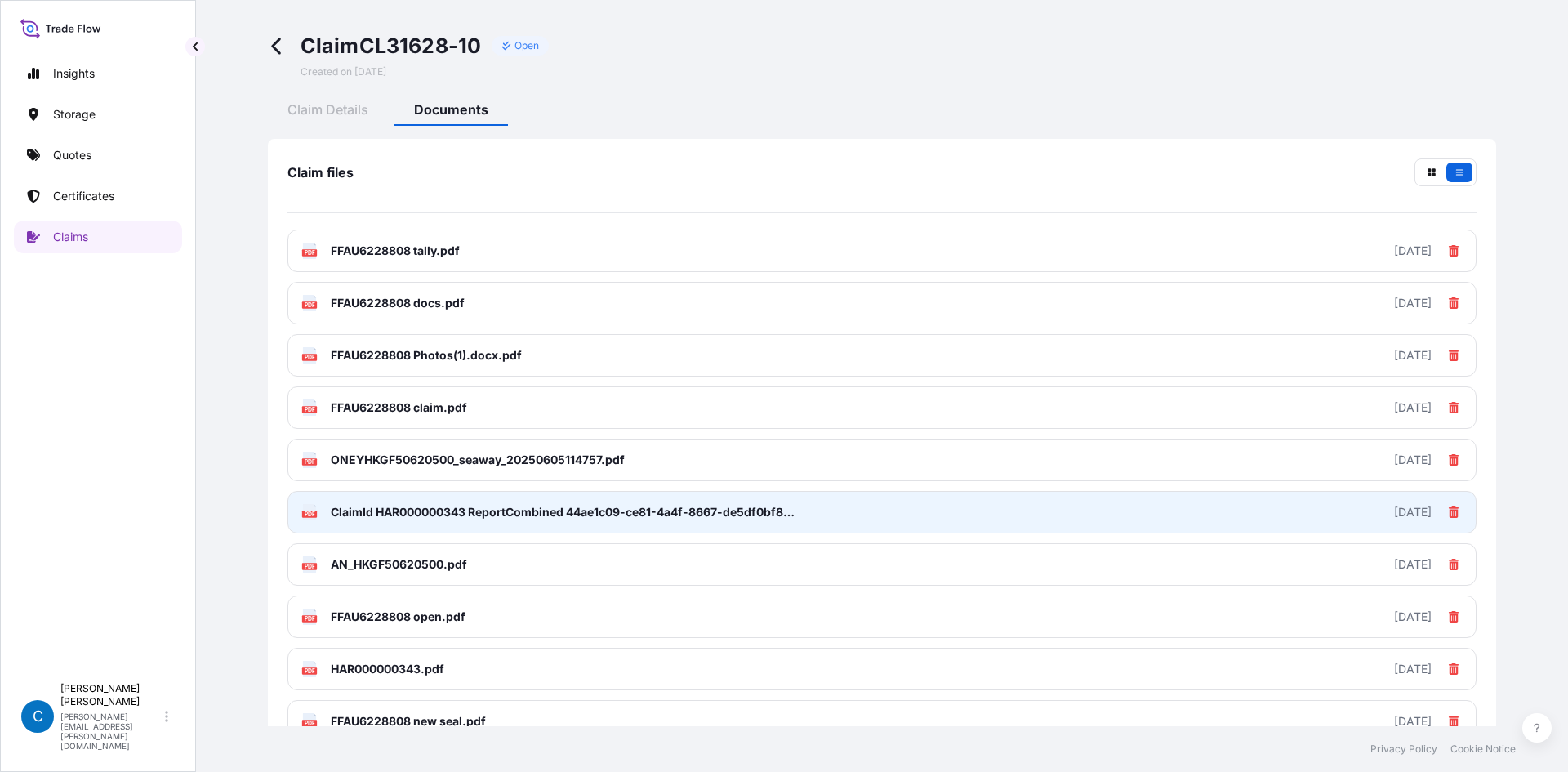
click at [457, 516] on span "ClaimId HAR000000343 ReportCombined 44ae1c09-ce81-4a4f-8667-de5df0bf8be2.pdf" at bounding box center [566, 512] width 471 height 16
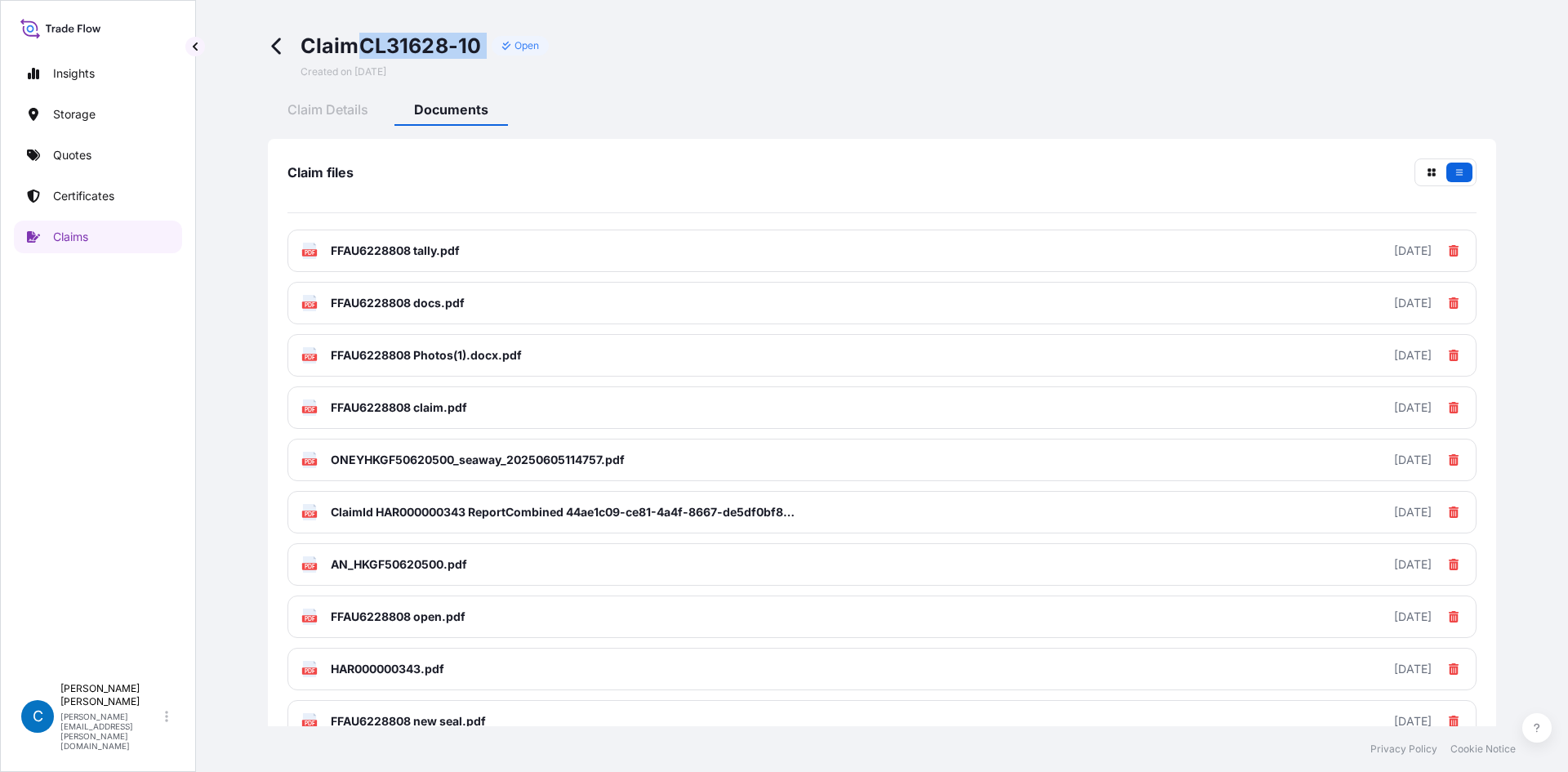
drag, startPoint x: 364, startPoint y: 49, endPoint x: 491, endPoint y: 43, distance: 127.1
click at [491, 43] on div "Claim CL31628-10 Open" at bounding box center [424, 46] width 249 height 26
copy div "CL31628-10"
click at [809, 77] on div "Claim CL31628-10 Open Created on 07/29/2025" at bounding box center [882, 56] width 1229 height 46
click at [337, 103] on span "Claim Details" at bounding box center [327, 110] width 81 height 16
